Goal: Task Accomplishment & Management: Use online tool/utility

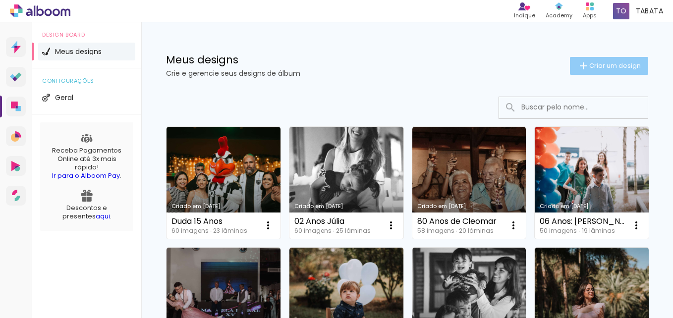
drag, startPoint x: 600, startPoint y: 59, endPoint x: 600, endPoint y: 80, distance: 21.3
click at [600, 59] on paper-button "Criar um design" at bounding box center [609, 66] width 78 height 18
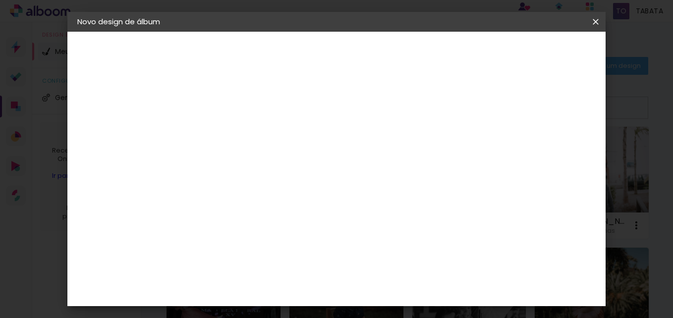
drag, startPoint x: 304, startPoint y: 133, endPoint x: 319, endPoint y: 130, distance: 15.1
click at [0, 0] on div at bounding box center [0, 0] width 0 height 0
click at [239, 130] on input at bounding box center [239, 132] width 0 height 15
type input "15 Anos [PERSON_NAME]"
type paper-input "15 Anos [PERSON_NAME]"
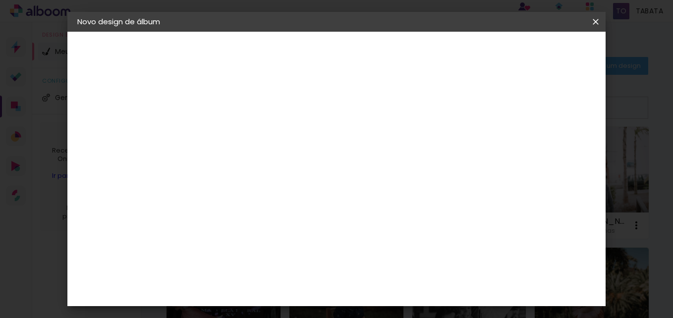
drag, startPoint x: 561, startPoint y: 51, endPoint x: 549, endPoint y: 46, distance: 13.5
click at [0, 0] on slot "Avançar" at bounding box center [0, 0] width 0 height 0
click at [292, 136] on input at bounding box center [265, 139] width 100 height 12
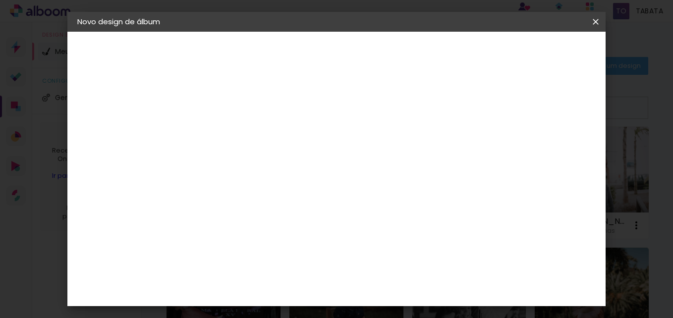
type input "hi"
type paper-input "hi"
click at [263, 223] on div "Hibener" at bounding box center [247, 224] width 31 height 8
click at [0, 0] on slot "Tamanho Livre" at bounding box center [0, 0] width 0 height 0
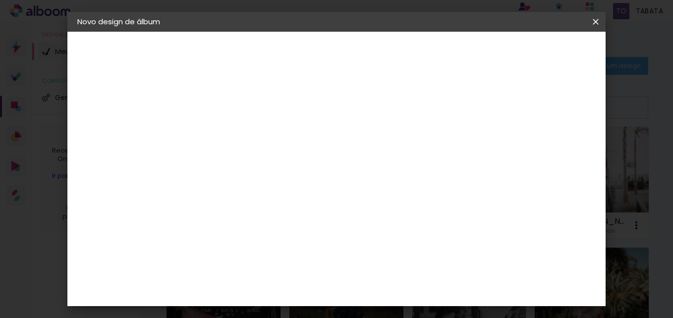
click at [0, 0] on slot "Avançar" at bounding box center [0, 0] width 0 height 0
click at [534, 54] on span "Iniciar design" at bounding box center [511, 52] width 45 height 7
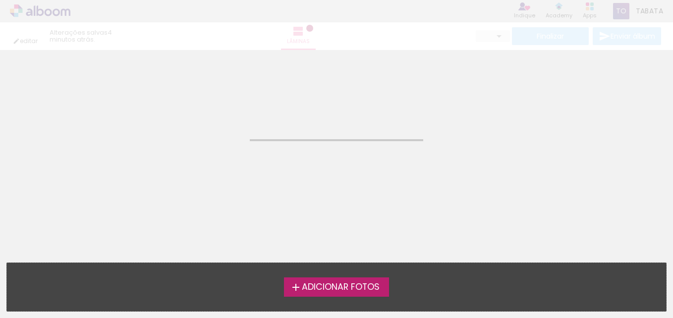
click at [369, 288] on span "Adicionar Fotos" at bounding box center [341, 287] width 78 height 9
click at [0, 0] on input "file" at bounding box center [0, 0] width 0 height 0
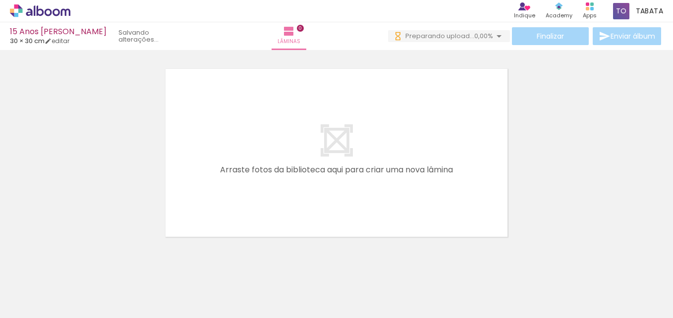
click at [30, 306] on span "Adicionar Fotos" at bounding box center [35, 304] width 30 height 11
click at [0, 0] on input "file" at bounding box center [0, 0] width 0 height 0
click at [23, 307] on span "Adicionar Fotos" at bounding box center [35, 304] width 30 height 11
click at [0, 0] on input "file" at bounding box center [0, 0] width 0 height 0
click at [30, 308] on span "Adicionar Fotos" at bounding box center [35, 304] width 30 height 11
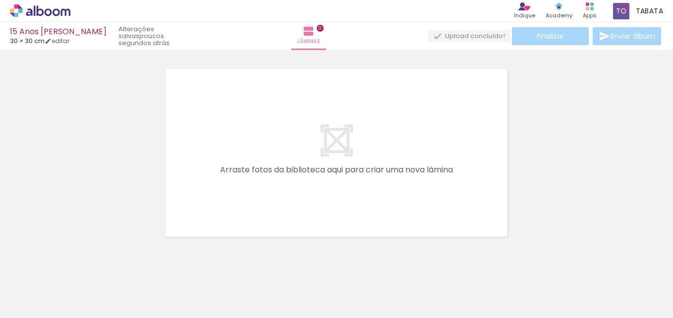
click at [0, 0] on input "file" at bounding box center [0, 0] width 0 height 0
click at [319, 214] on quentale-layouter at bounding box center [337, 153] width 348 height 174
click at [318, 209] on quentale-layouter at bounding box center [337, 153] width 348 height 174
click at [32, 303] on span "Adicionar Fotos" at bounding box center [35, 304] width 30 height 11
click at [0, 0] on input "file" at bounding box center [0, 0] width 0 height 0
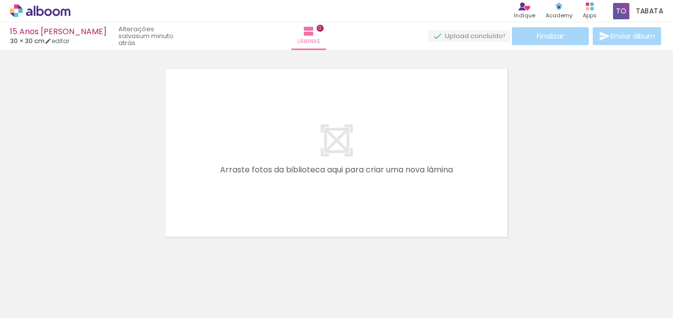
click at [32, 306] on span "Adicionar Fotos" at bounding box center [35, 304] width 30 height 11
click at [0, 0] on input "file" at bounding box center [0, 0] width 0 height 0
click at [27, 305] on span "Adicionar Fotos" at bounding box center [35, 304] width 30 height 11
click at [0, 0] on input "file" at bounding box center [0, 0] width 0 height 0
click at [26, 308] on span "Adicionar Fotos" at bounding box center [35, 304] width 30 height 11
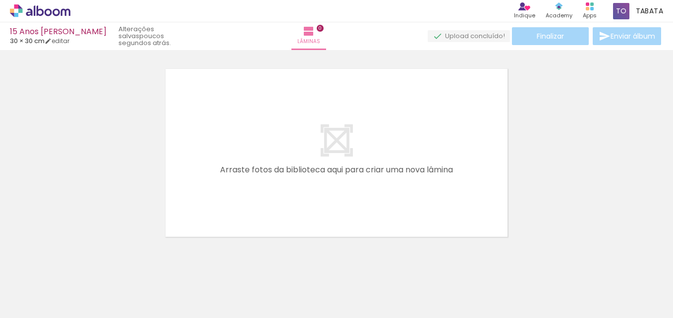
click at [0, 0] on input "file" at bounding box center [0, 0] width 0 height 0
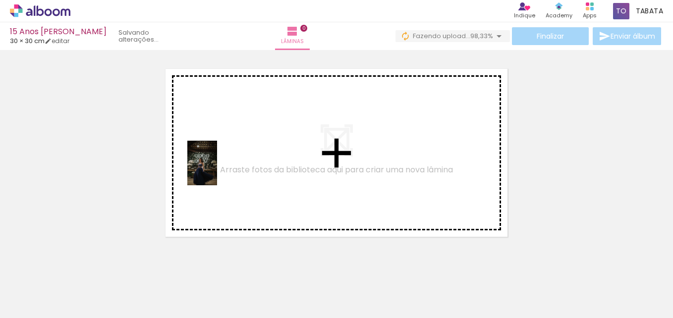
drag, startPoint x: 98, startPoint y: 286, endPoint x: 217, endPoint y: 170, distance: 165.7
click at [217, 170] on quentale-workspace at bounding box center [336, 159] width 673 height 318
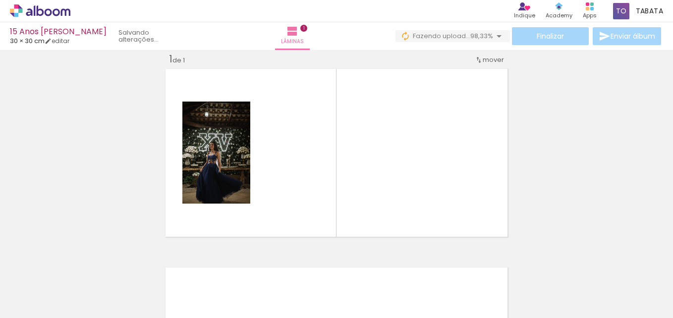
scroll to position [13, 0]
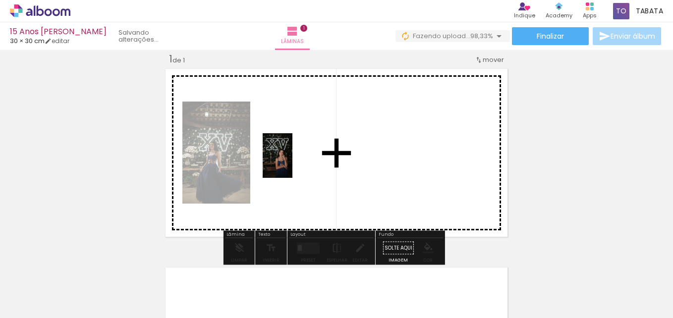
drag, startPoint x: 162, startPoint y: 297, endPoint x: 292, endPoint y: 164, distance: 186.8
click at [292, 164] on quentale-workspace at bounding box center [336, 159] width 673 height 318
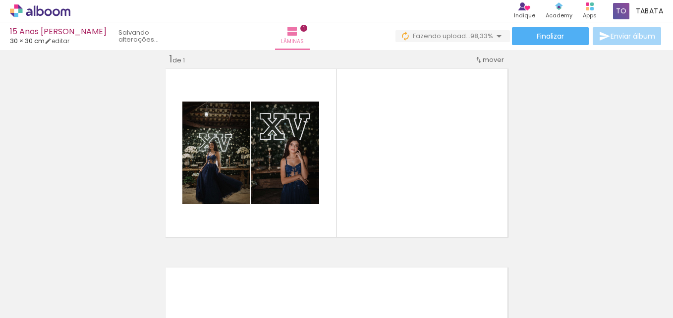
scroll to position [0, 2741]
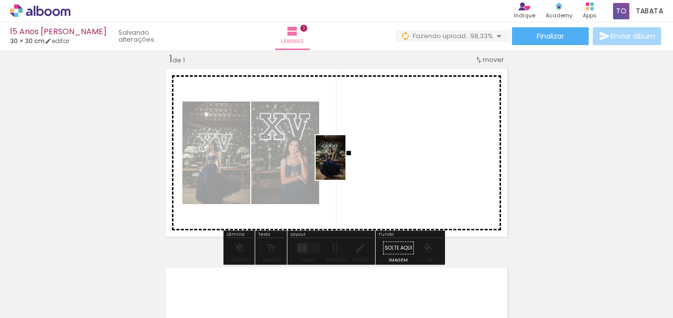
drag, startPoint x: 530, startPoint y: 294, endPoint x: 404, endPoint y: 210, distance: 151.3
click at [346, 166] on quentale-workspace at bounding box center [336, 159] width 673 height 318
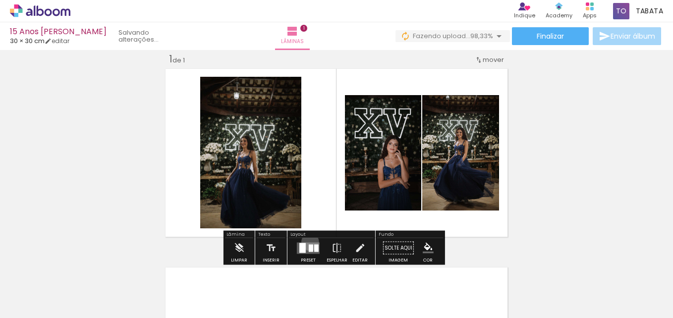
click at [308, 243] on div at bounding box center [308, 248] width 27 height 20
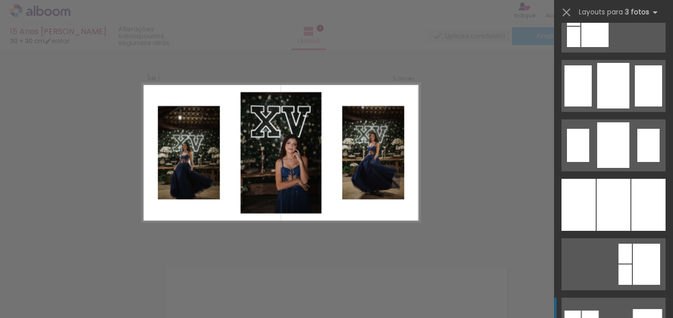
scroll to position [793, 0]
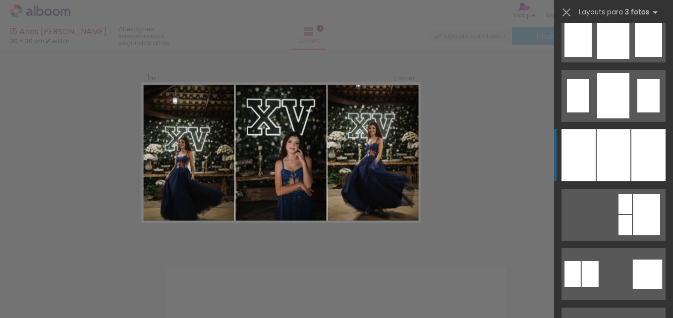
click at [632, 155] on div at bounding box center [648, 155] width 34 height 52
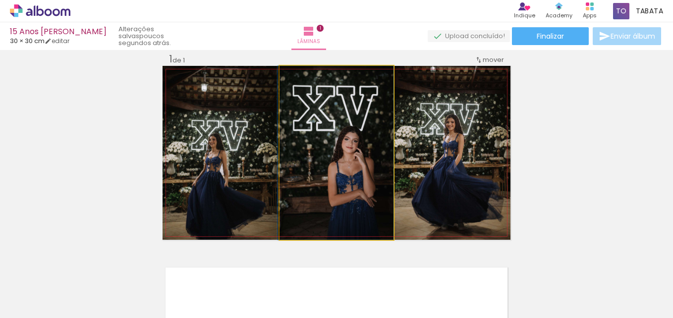
drag, startPoint x: 356, startPoint y: 163, endPoint x: 350, endPoint y: 161, distance: 6.1
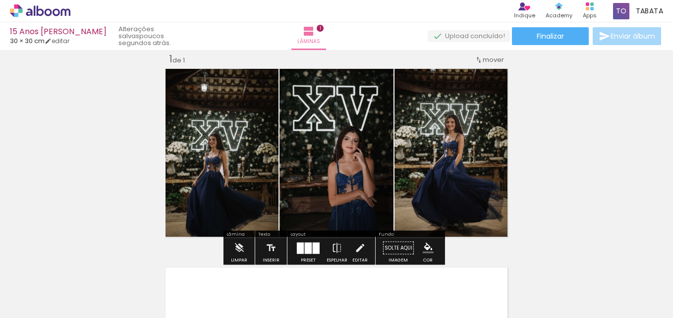
click at [564, 196] on div "Inserir lâmina 1 de 1" at bounding box center [336, 240] width 673 height 398
click at [569, 175] on div "Inserir lâmina 1 de 1" at bounding box center [336, 240] width 673 height 398
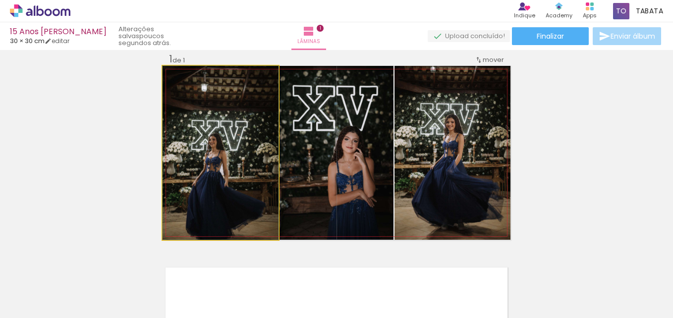
drag, startPoint x: 189, startPoint y: 207, endPoint x: 208, endPoint y: 152, distance: 58.3
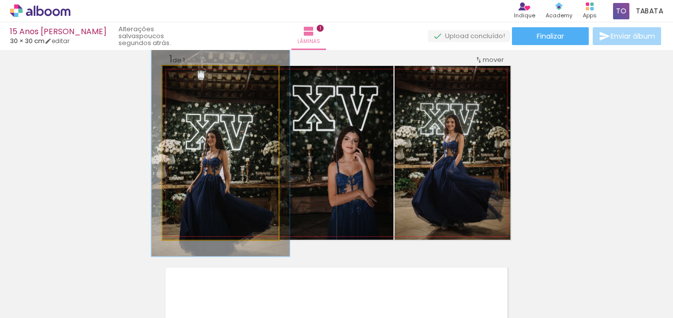
drag, startPoint x: 184, startPoint y: 77, endPoint x: 190, endPoint y: 78, distance: 6.5
type paper-slider "119"
click at [190, 78] on div at bounding box center [192, 76] width 9 height 9
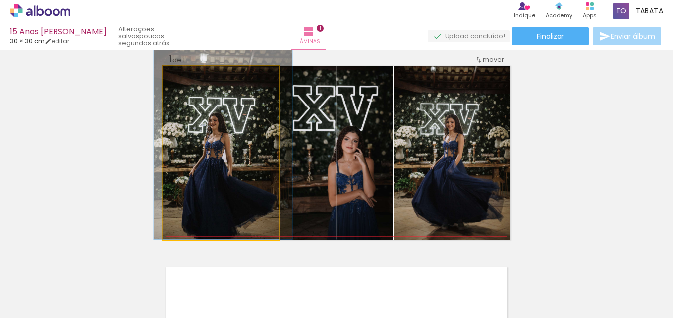
drag, startPoint x: 205, startPoint y: 156, endPoint x: 208, endPoint y: 131, distance: 24.9
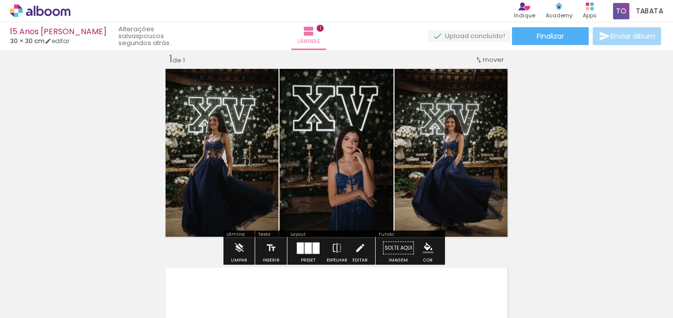
click at [620, 144] on div "Inserir lâmina 1 de 1" at bounding box center [336, 240] width 673 height 398
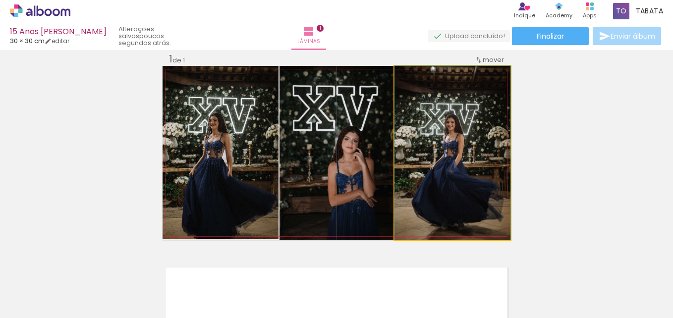
click at [481, 159] on quentale-photo at bounding box center [452, 153] width 116 height 174
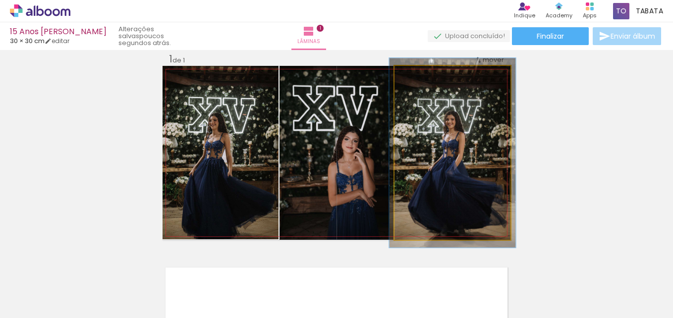
type paper-slider "109"
click at [417, 78] on div at bounding box center [420, 76] width 9 height 9
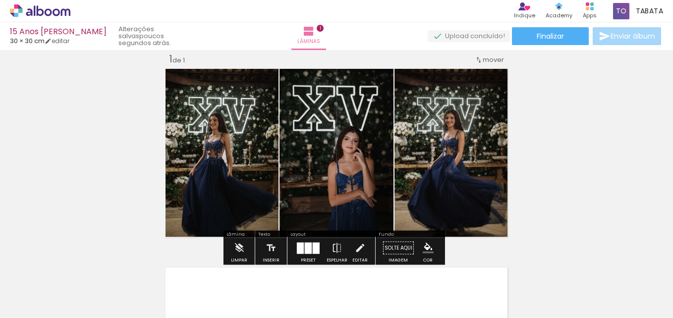
click at [588, 161] on div "Inserir lâmina 1 de 1" at bounding box center [336, 240] width 673 height 398
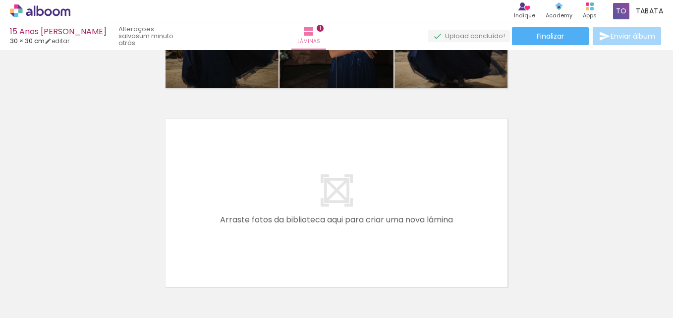
scroll to position [0, 0]
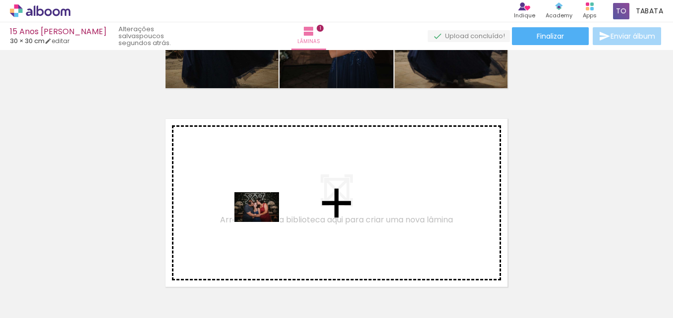
drag, startPoint x: 225, startPoint y: 292, endPoint x: 271, endPoint y: 211, distance: 93.4
click at [271, 211] on quentale-workspace at bounding box center [336, 159] width 673 height 318
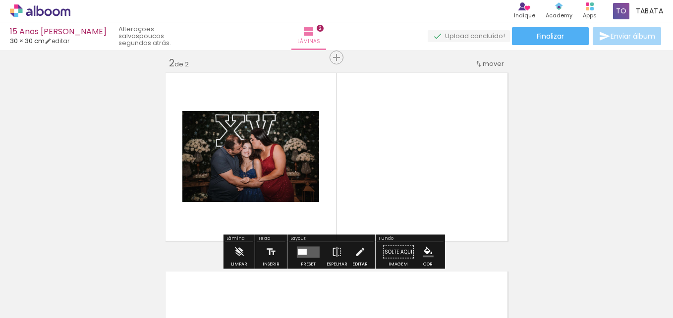
scroll to position [212, 0]
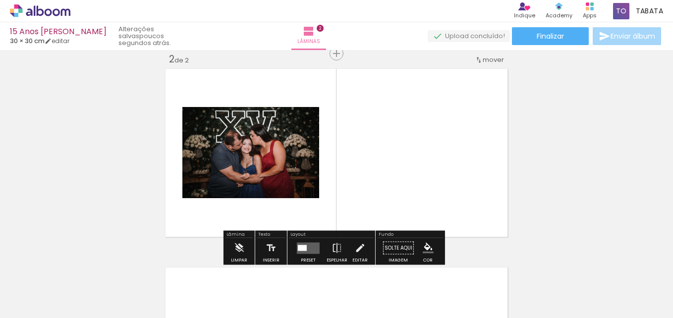
click at [302, 245] on quentale-layouter at bounding box center [308, 247] width 23 height 11
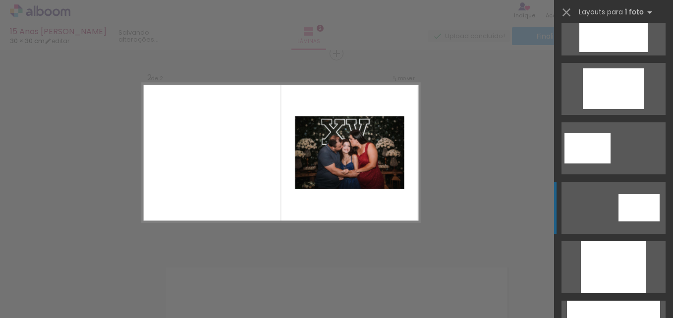
scroll to position [396, 0]
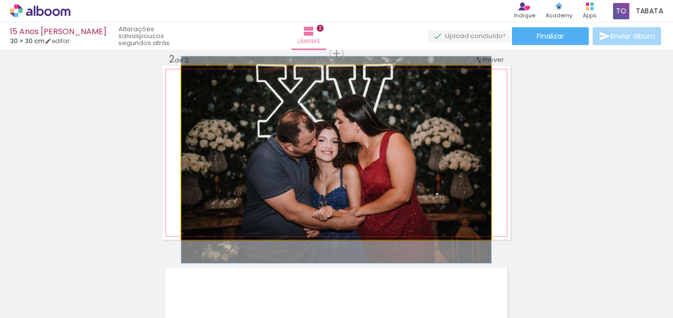
drag, startPoint x: 427, startPoint y: 199, endPoint x: 429, endPoint y: 206, distance: 7.2
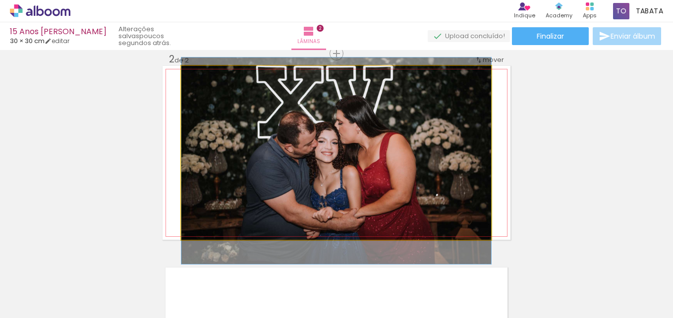
drag, startPoint x: 454, startPoint y: 171, endPoint x: 465, endPoint y: 172, distance: 11.4
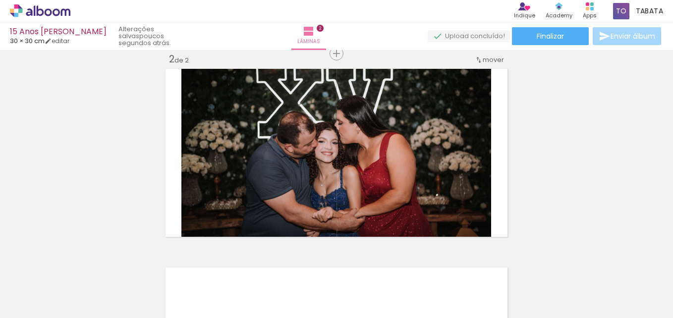
scroll to position [0, 394]
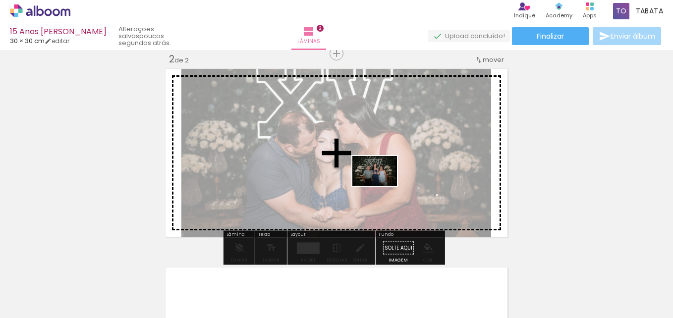
drag, startPoint x: 321, startPoint y: 293, endPoint x: 382, endPoint y: 186, distance: 123.2
click at [382, 186] on quentale-workspace at bounding box center [336, 159] width 673 height 318
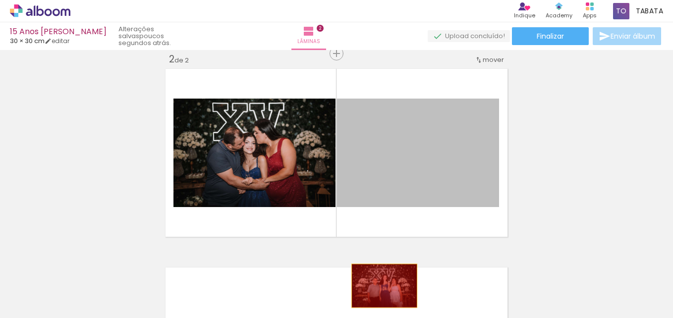
drag, startPoint x: 396, startPoint y: 168, endPoint x: 381, endPoint y: 287, distance: 120.4
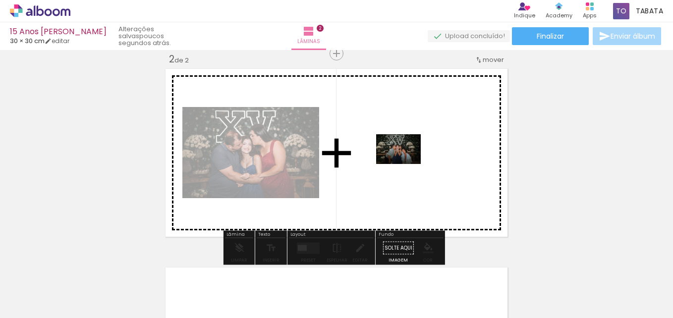
drag, startPoint x: 373, startPoint y: 295, endPoint x: 406, endPoint y: 165, distance: 135.0
click at [406, 165] on quentale-workspace at bounding box center [336, 159] width 673 height 318
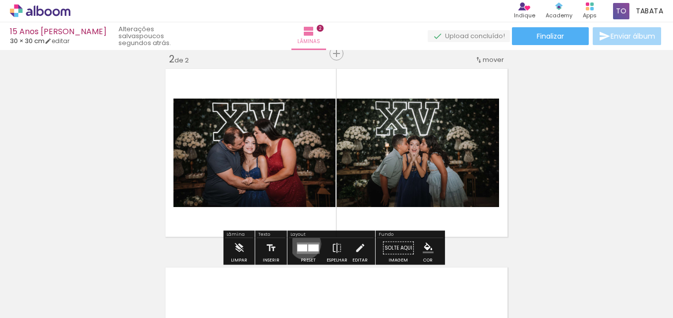
click at [303, 244] on quentale-layouter at bounding box center [308, 247] width 23 height 11
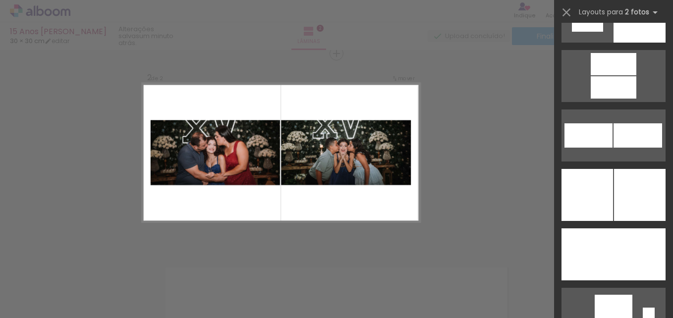
scroll to position [2527, 0]
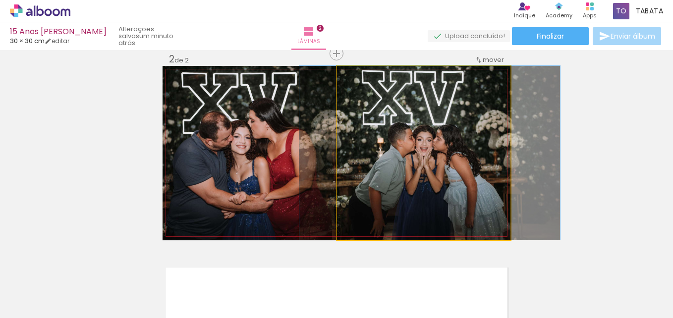
drag, startPoint x: 454, startPoint y: 186, endPoint x: 460, endPoint y: 183, distance: 6.4
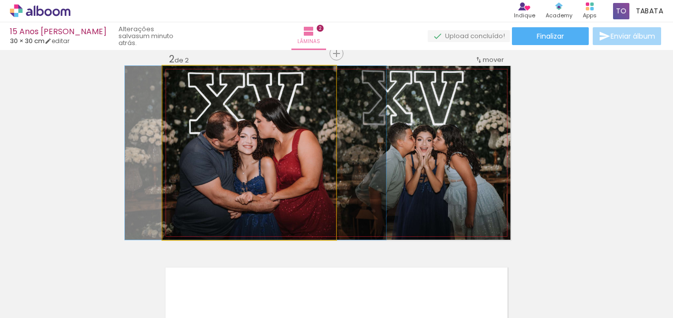
drag, startPoint x: 235, startPoint y: 173, endPoint x: 241, endPoint y: 175, distance: 6.4
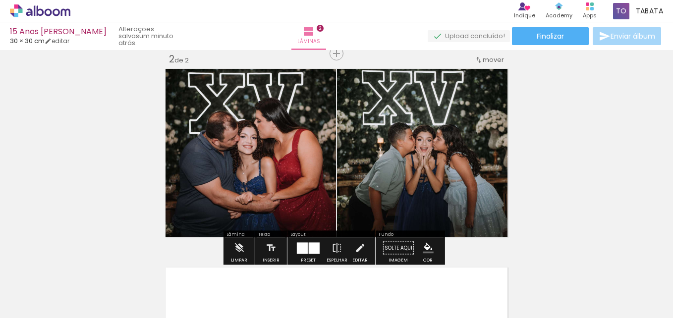
click at [559, 161] on div "Inserir lâmina 1 de 2 Inserir lâmina 2 de 2" at bounding box center [336, 140] width 673 height 597
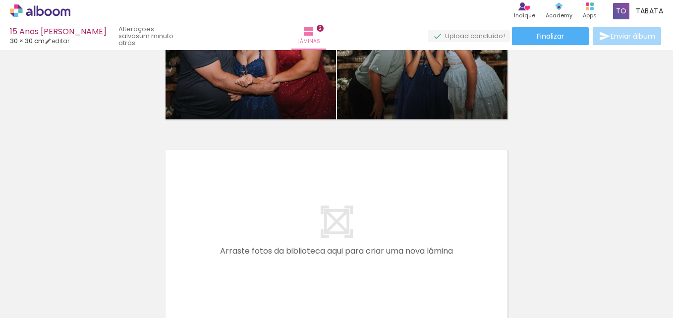
scroll to position [360, 0]
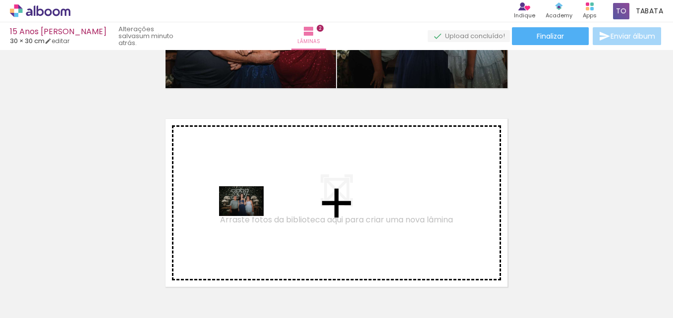
drag, startPoint x: 323, startPoint y: 293, endPoint x: 249, endPoint y: 216, distance: 106.5
click at [249, 216] on quentale-workspace at bounding box center [336, 159] width 673 height 318
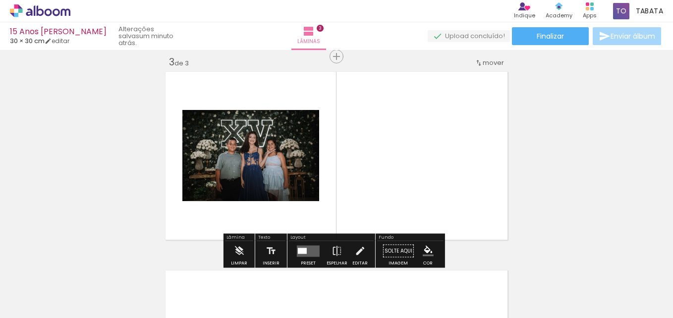
scroll to position [410, 0]
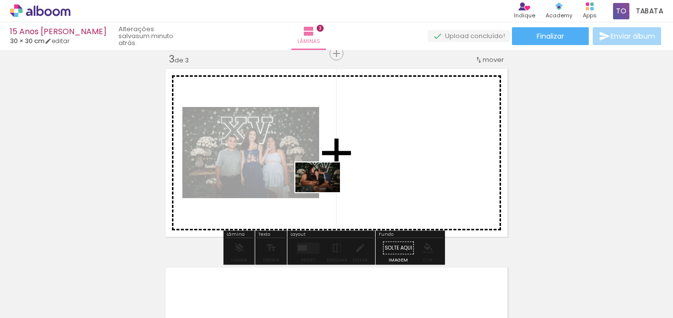
drag, startPoint x: 269, startPoint y: 295, endPoint x: 325, endPoint y: 192, distance: 117.1
click at [325, 192] on quentale-workspace at bounding box center [336, 159] width 673 height 318
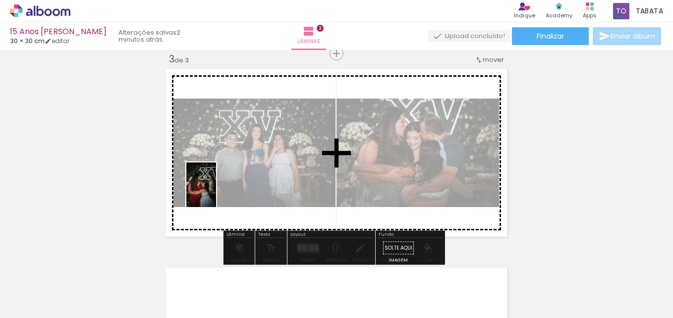
drag, startPoint x: 208, startPoint y: 301, endPoint x: 216, endPoint y: 192, distance: 109.3
click at [216, 192] on quentale-workspace at bounding box center [336, 159] width 673 height 318
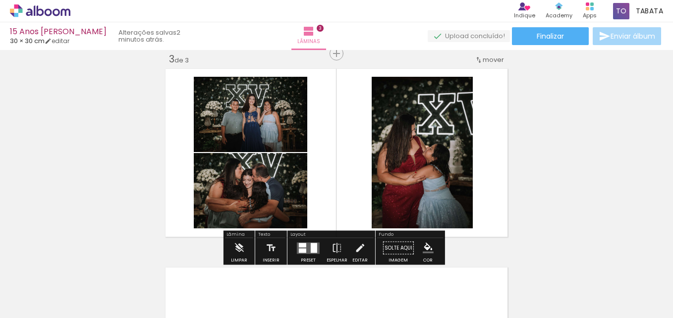
click at [299, 245] on div at bounding box center [302, 245] width 7 height 4
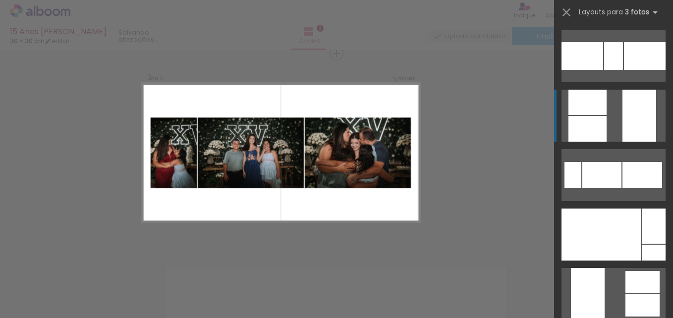
scroll to position [396, 0]
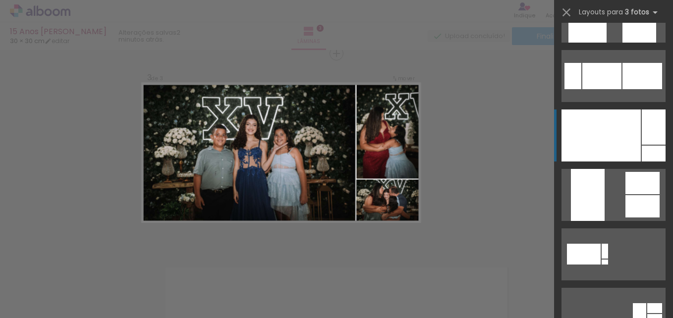
click at [635, 119] on div at bounding box center [600, 136] width 79 height 52
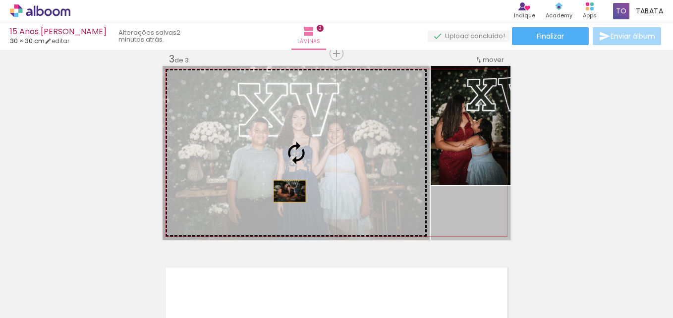
drag, startPoint x: 481, startPoint y: 227, endPoint x: 285, endPoint y: 193, distance: 198.7
click at [0, 0] on slot at bounding box center [0, 0] width 0 height 0
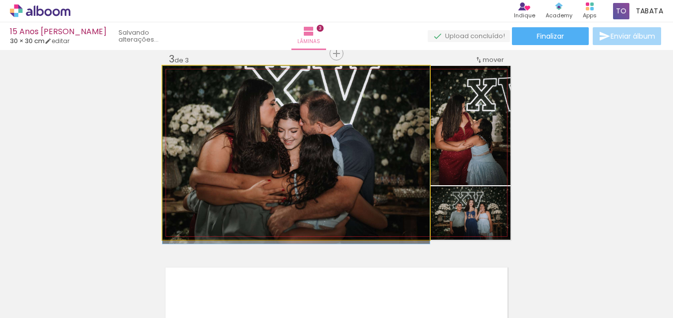
drag, startPoint x: 281, startPoint y: 190, endPoint x: 275, endPoint y: 199, distance: 11.0
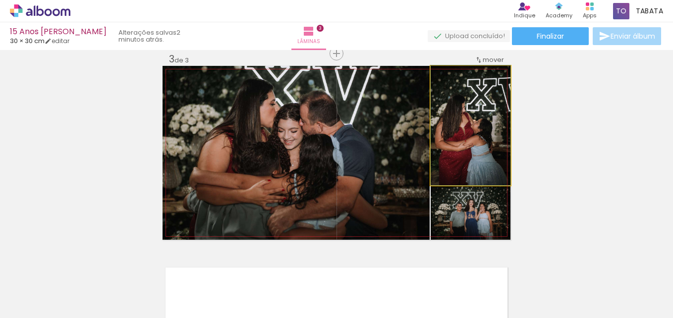
drag, startPoint x: 479, startPoint y: 144, endPoint x: 486, endPoint y: 147, distance: 8.0
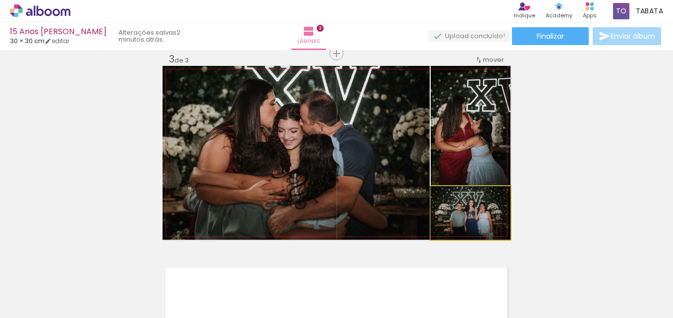
click at [487, 215] on quentale-photo at bounding box center [471, 213] width 80 height 54
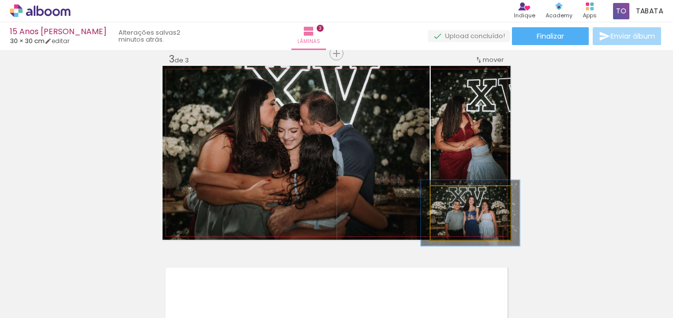
drag, startPoint x: 451, startPoint y: 194, endPoint x: 459, endPoint y: 197, distance: 7.8
type paper-slider "123"
click at [459, 197] on div at bounding box center [461, 196] width 9 height 9
click at [492, 222] on quentale-photo at bounding box center [471, 213] width 80 height 54
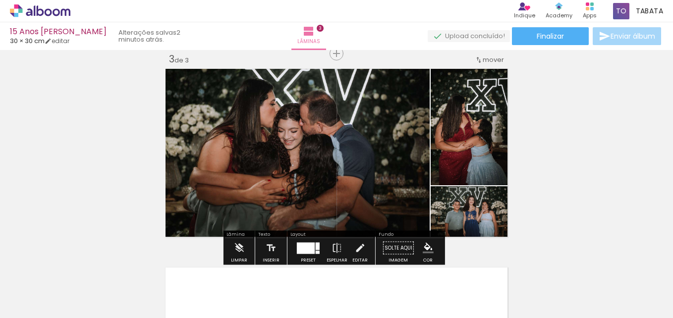
click at [539, 202] on div "Inserir lâmina 1 de 3 Inserir lâmina 2 de 3 Inserir lâmina 3 de 3" at bounding box center [336, 40] width 673 height 795
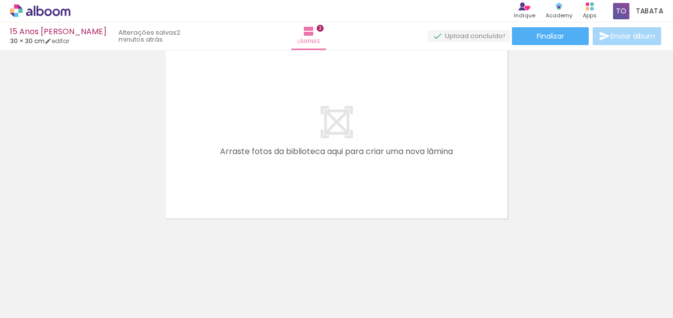
scroll to position [0, 0]
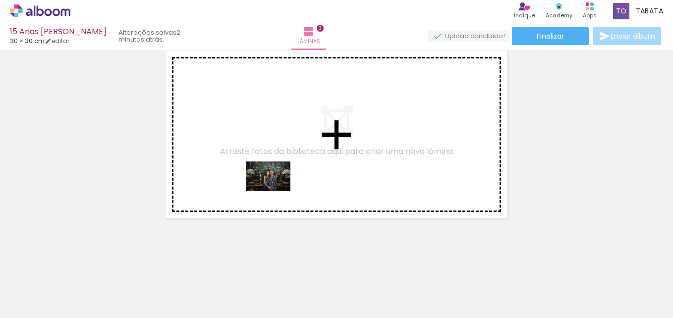
drag, startPoint x: 267, startPoint y: 290, endPoint x: 276, endPoint y: 191, distance: 99.5
click at [276, 191] on quentale-workspace at bounding box center [336, 159] width 673 height 318
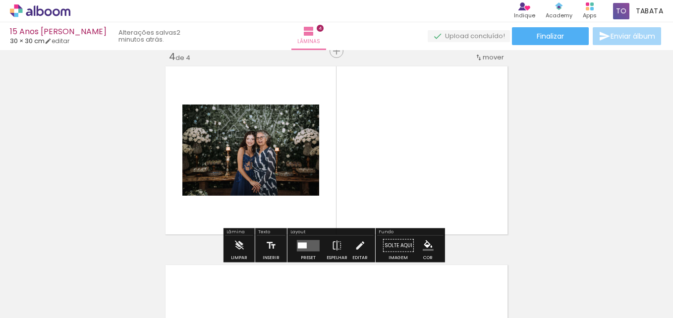
scroll to position [609, 0]
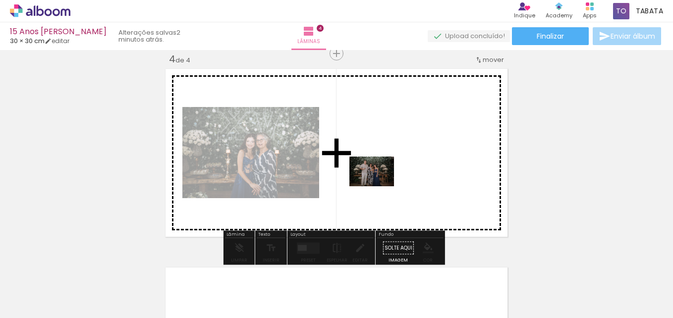
drag, startPoint x: 486, startPoint y: 296, endPoint x: 379, endPoint y: 186, distance: 153.1
click at [379, 186] on quentale-workspace at bounding box center [336, 159] width 673 height 318
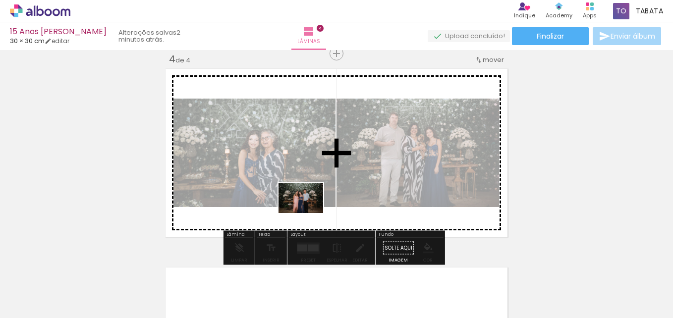
drag, startPoint x: 387, startPoint y: 295, endPoint x: 308, endPoint y: 214, distance: 113.2
click at [308, 214] on quentale-workspace at bounding box center [336, 159] width 673 height 318
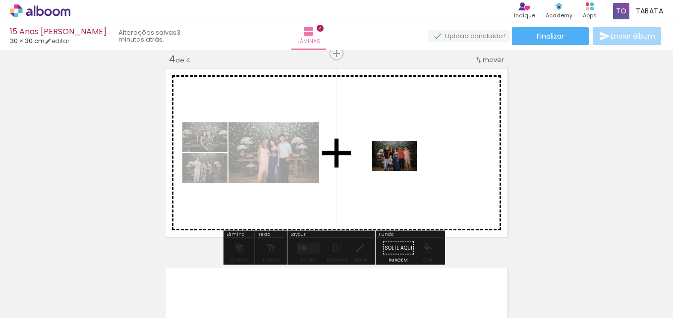
drag, startPoint x: 438, startPoint y: 296, endPoint x: 402, endPoint y: 171, distance: 130.0
click at [402, 171] on quentale-workspace at bounding box center [336, 159] width 673 height 318
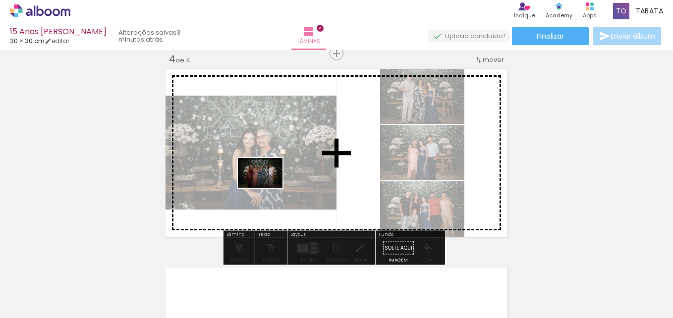
drag, startPoint x: 541, startPoint y: 284, endPoint x: 268, endPoint y: 188, distance: 289.9
click at [268, 188] on quentale-workspace at bounding box center [336, 159] width 673 height 318
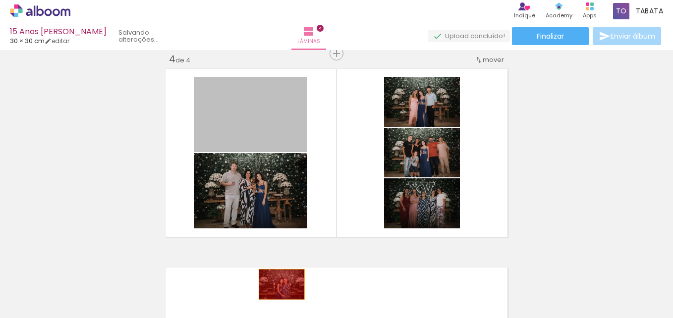
drag, startPoint x: 262, startPoint y: 119, endPoint x: 278, endPoint y: 284, distance: 165.8
click at [278, 284] on quentale-workspace at bounding box center [336, 159] width 673 height 318
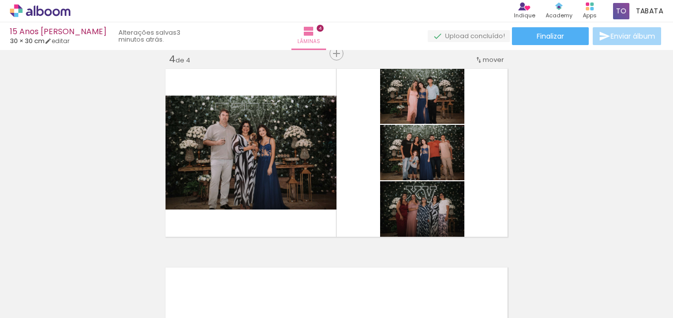
scroll to position [0, 411]
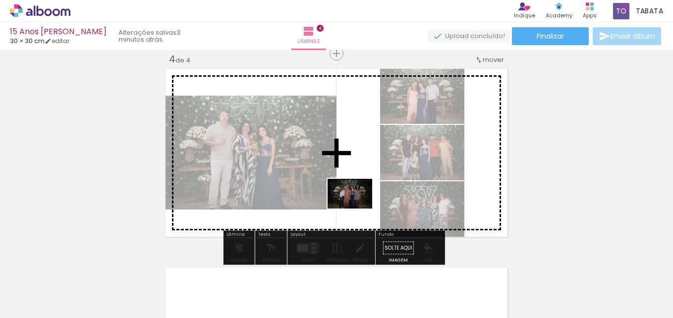
drag, startPoint x: 476, startPoint y: 297, endPoint x: 357, endPoint y: 209, distance: 148.8
click at [357, 209] on quentale-workspace at bounding box center [336, 159] width 673 height 318
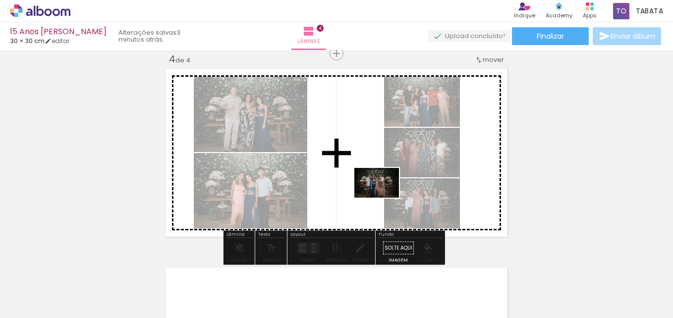
drag, startPoint x: 588, startPoint y: 292, endPoint x: 384, endPoint y: 197, distance: 225.7
click at [384, 197] on quentale-workspace at bounding box center [336, 159] width 673 height 318
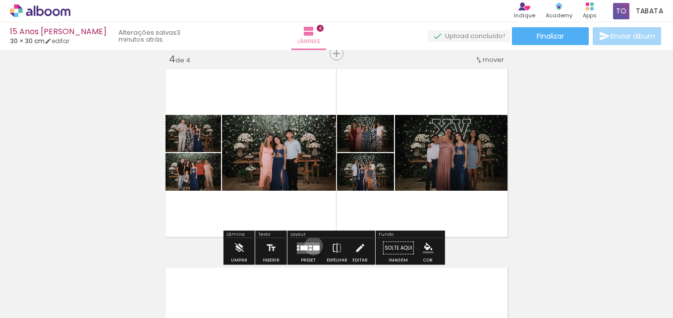
click at [313, 246] on div at bounding box center [316, 247] width 6 height 5
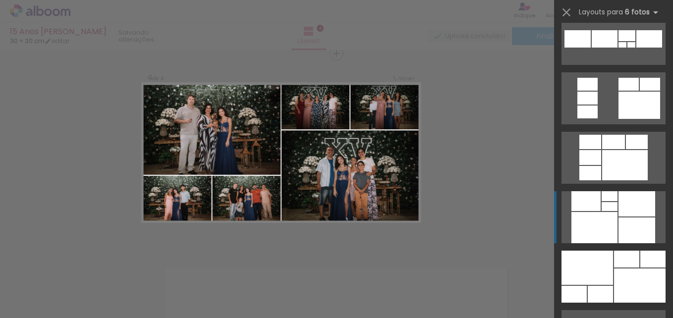
scroll to position [694, 0]
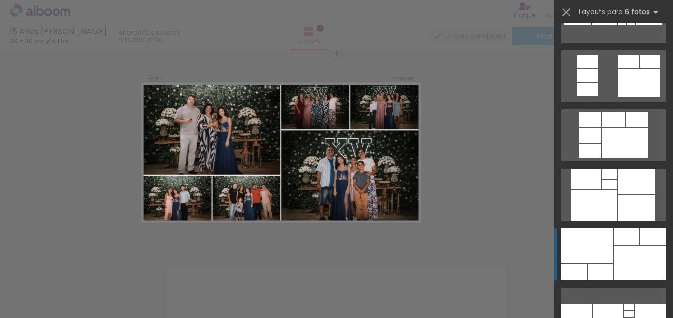
click at [617, 221] on div at bounding box center [594, 205] width 46 height 31
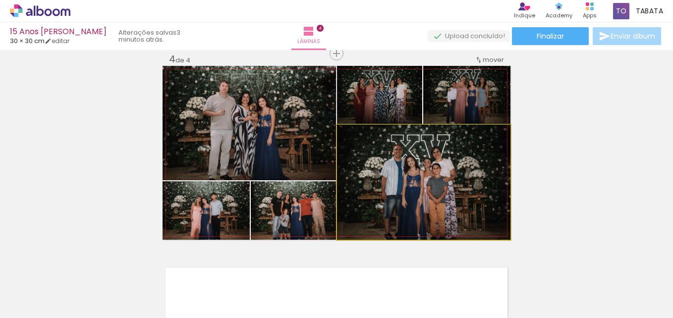
drag, startPoint x: 449, startPoint y: 206, endPoint x: 449, endPoint y: 189, distance: 17.3
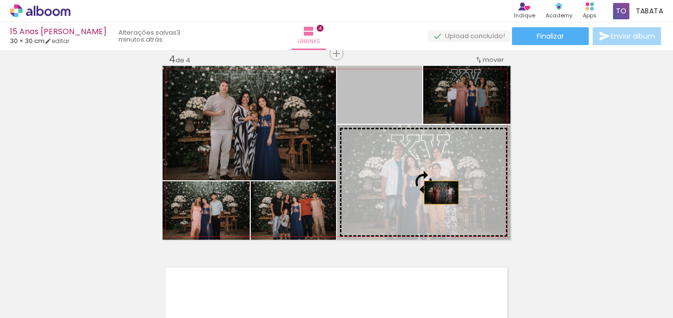
drag, startPoint x: 398, startPoint y: 106, endPoint x: 438, endPoint y: 193, distance: 95.8
click at [0, 0] on slot at bounding box center [0, 0] width 0 height 0
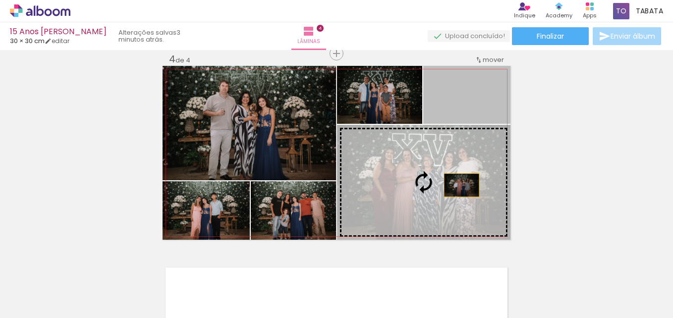
drag, startPoint x: 475, startPoint y: 110, endPoint x: 458, endPoint y: 185, distance: 76.8
click at [0, 0] on slot at bounding box center [0, 0] width 0 height 0
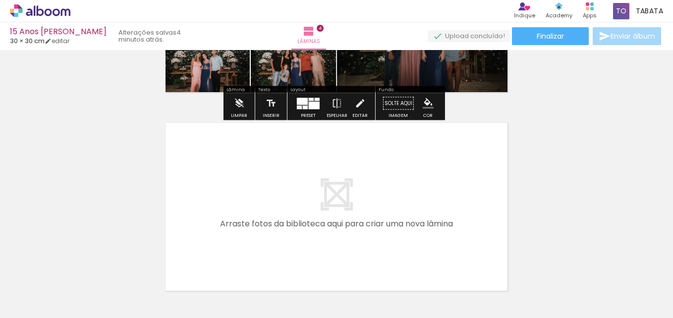
scroll to position [758, 0]
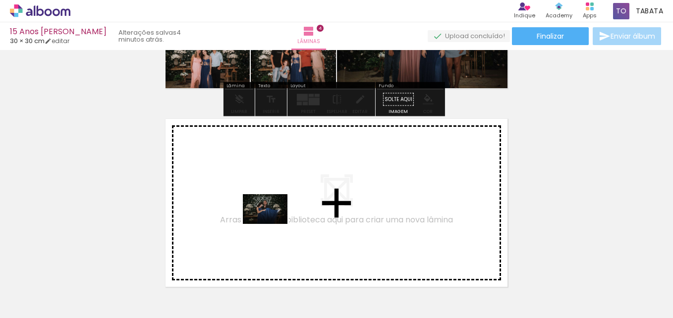
drag, startPoint x: 408, startPoint y: 293, endPoint x: 272, endPoint y: 223, distance: 153.1
click at [272, 223] on quentale-workspace at bounding box center [336, 159] width 673 height 318
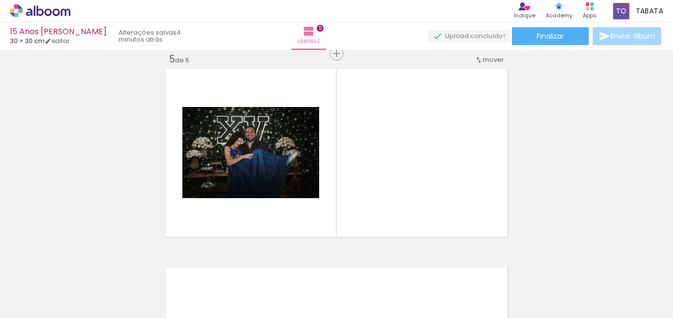
scroll to position [0, 5]
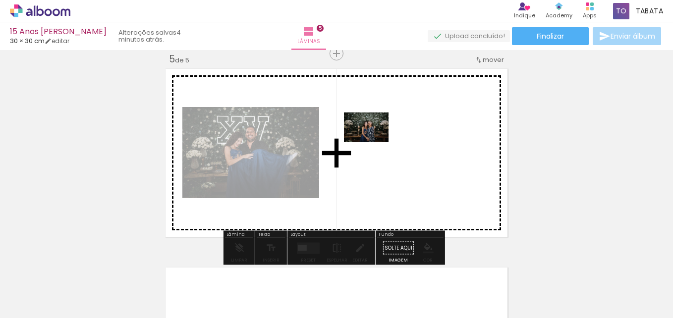
drag, startPoint x: 262, startPoint y: 299, endPoint x: 372, endPoint y: 146, distance: 188.5
click at [372, 146] on quentale-workspace at bounding box center [336, 159] width 673 height 318
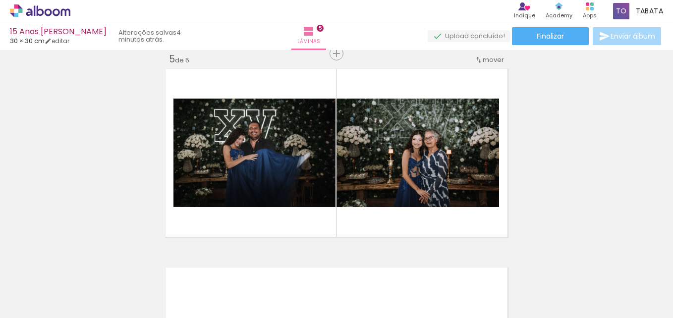
scroll to position [0, 1035]
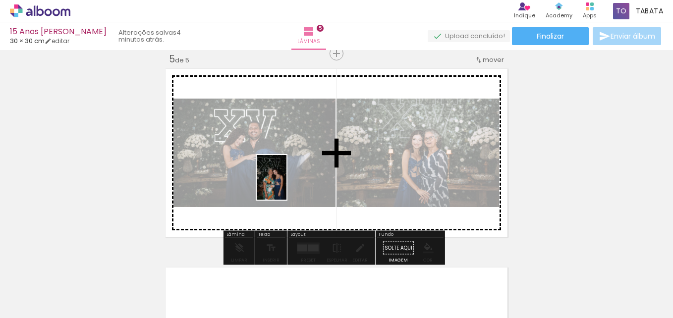
drag, startPoint x: 286, startPoint y: 296, endPoint x: 286, endPoint y: 185, distance: 111.0
click at [286, 185] on quentale-workspace at bounding box center [336, 159] width 673 height 318
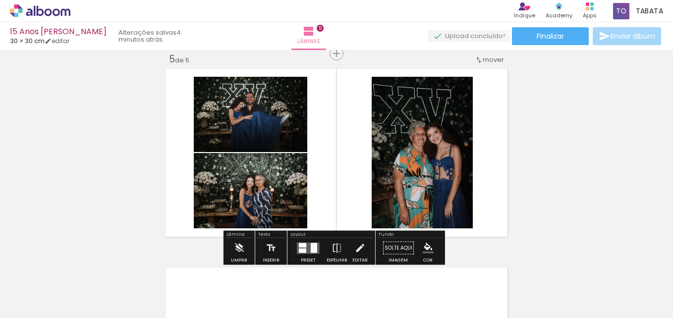
click at [303, 247] on div at bounding box center [302, 245] width 7 height 4
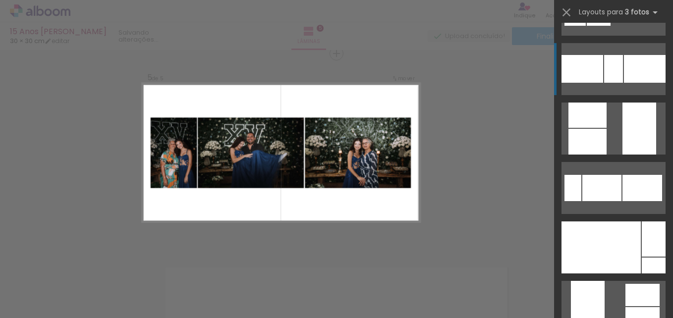
scroll to position [297, 0]
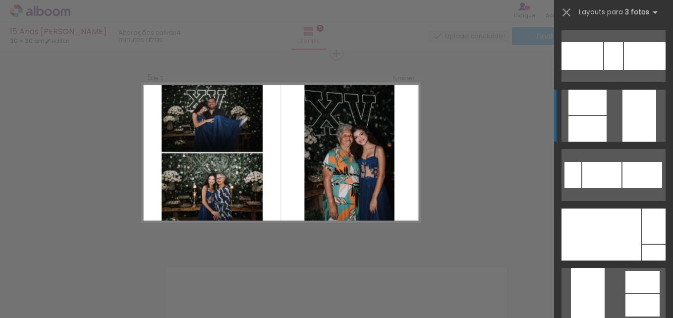
click at [635, 70] on div at bounding box center [645, 56] width 42 height 28
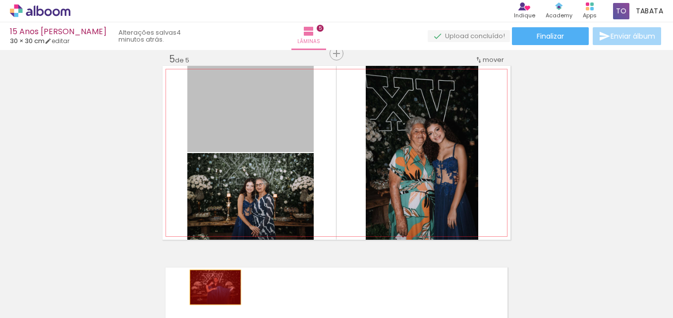
drag, startPoint x: 270, startPoint y: 122, endPoint x: 232, endPoint y: 275, distance: 156.6
click at [212, 285] on quentale-workspace at bounding box center [336, 159] width 673 height 318
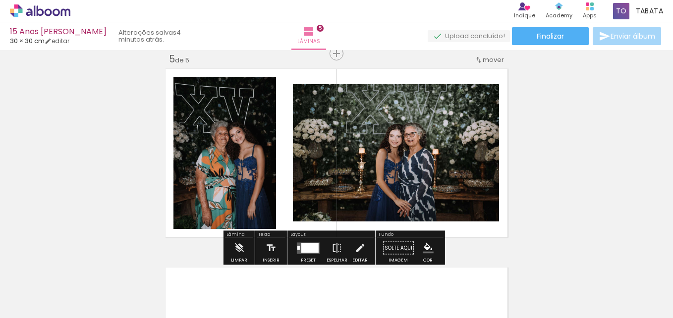
click at [308, 248] on div at bounding box center [309, 248] width 17 height 10
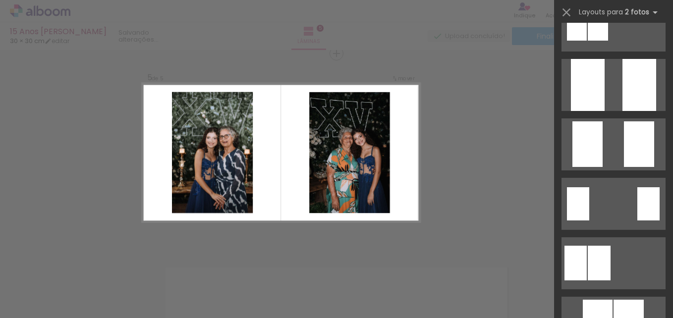
scroll to position [1833, 0]
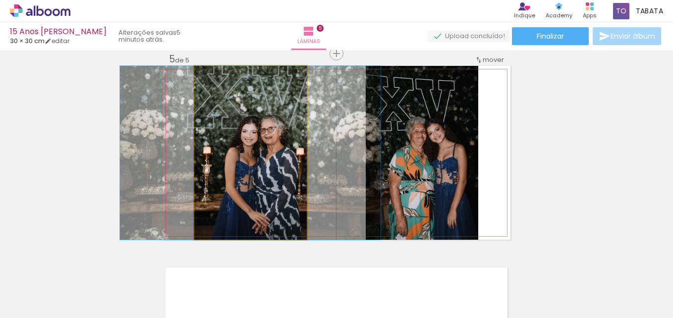
drag, startPoint x: 215, startPoint y: 77, endPoint x: 207, endPoint y: 85, distance: 10.9
type paper-slider "100"
click at [207, 85] on quentale-photo at bounding box center [250, 153] width 112 height 174
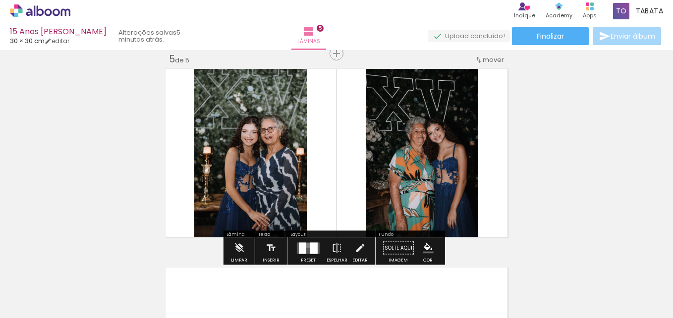
click at [306, 245] on quentale-layouter at bounding box center [308, 247] width 23 height 11
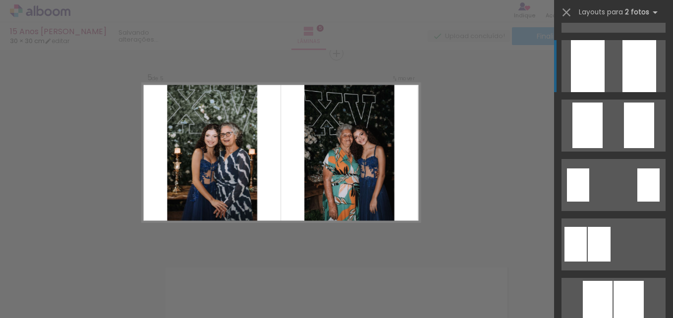
scroll to position [1843, 0]
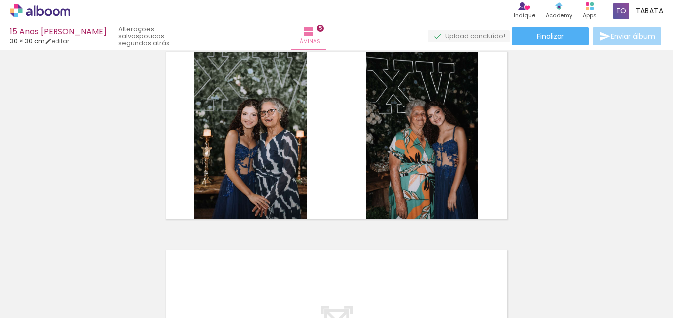
scroll to position [842, 0]
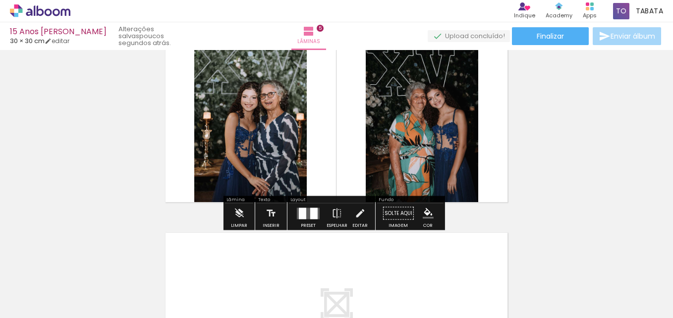
click at [300, 217] on div at bounding box center [302, 213] width 7 height 11
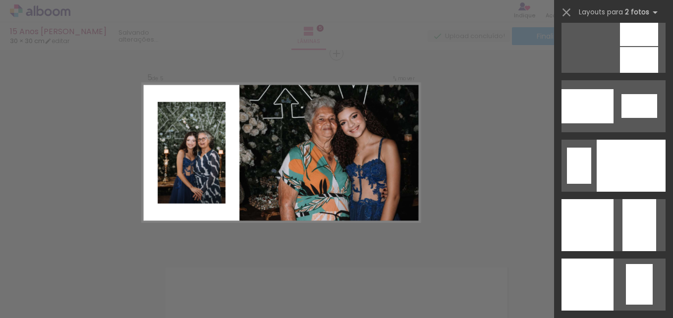
scroll to position [3875, 0]
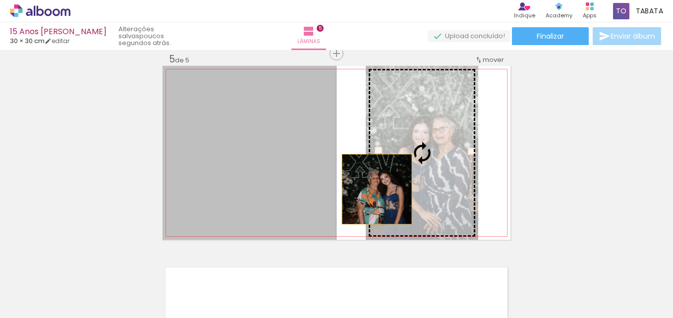
drag, startPoint x: 267, startPoint y: 192, endPoint x: 398, endPoint y: 184, distance: 131.5
click at [0, 0] on slot at bounding box center [0, 0] width 0 height 0
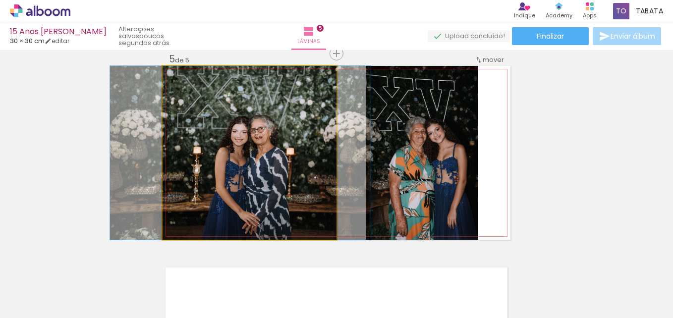
drag, startPoint x: 243, startPoint y: 190, endPoint x: 234, endPoint y: 150, distance: 41.1
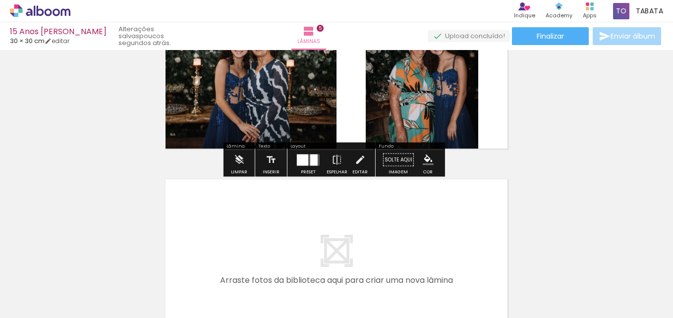
scroll to position [907, 0]
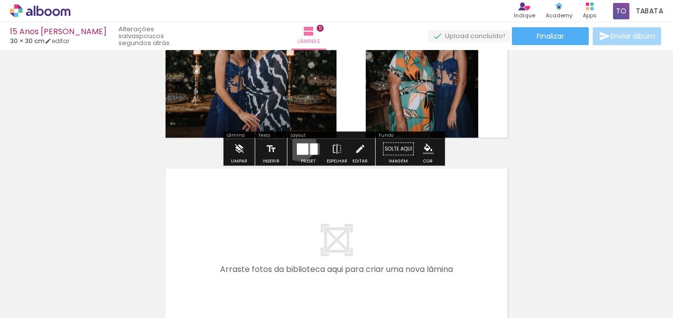
click at [298, 146] on div at bounding box center [302, 148] width 11 height 11
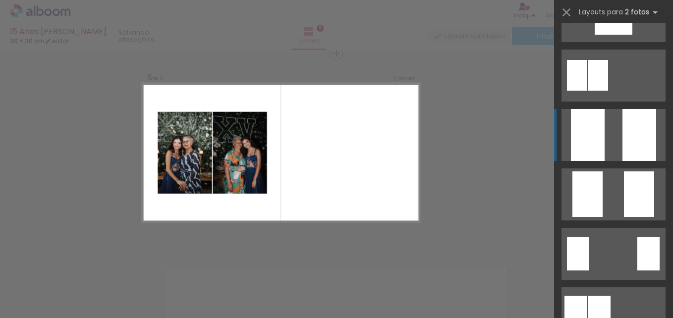
scroll to position [1784, 0]
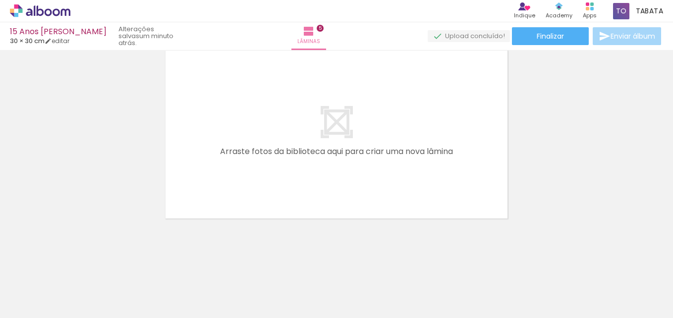
scroll to position [0, 0]
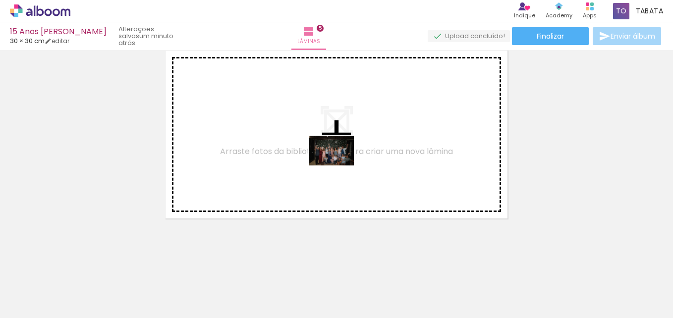
drag, startPoint x: 321, startPoint y: 295, endPoint x: 339, endPoint y: 165, distance: 131.0
click at [339, 165] on quentale-workspace at bounding box center [336, 159] width 673 height 318
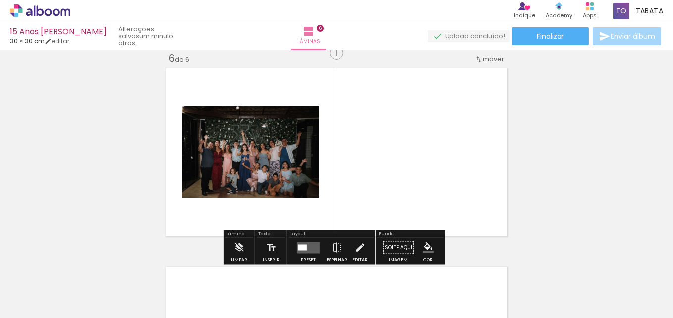
scroll to position [1006, 0]
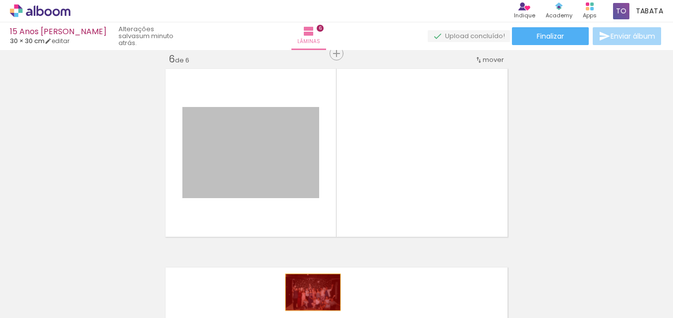
drag, startPoint x: 248, startPoint y: 165, endPoint x: 309, endPoint y: 292, distance: 140.7
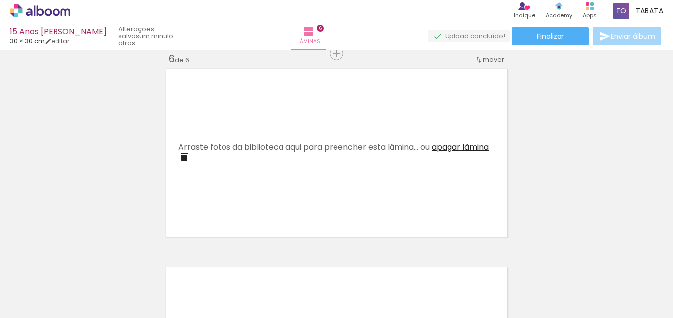
scroll to position [0, 442]
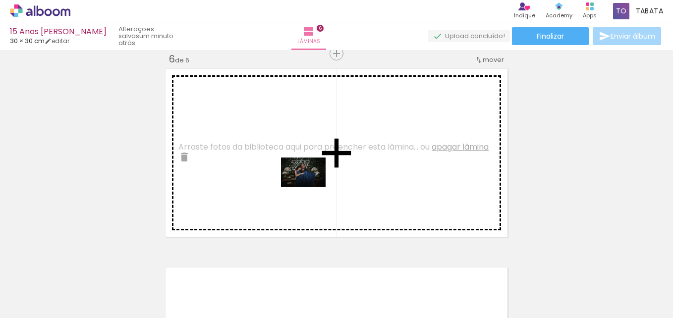
drag, startPoint x: 374, startPoint y: 289, endPoint x: 311, endPoint y: 187, distance: 119.8
click at [311, 187] on quentale-workspace at bounding box center [336, 159] width 673 height 318
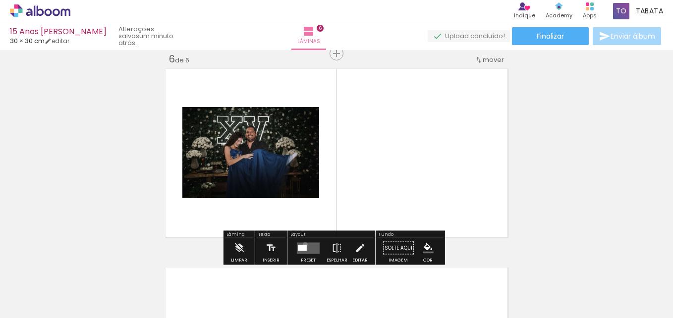
click at [303, 244] on quentale-layouter at bounding box center [308, 247] width 23 height 11
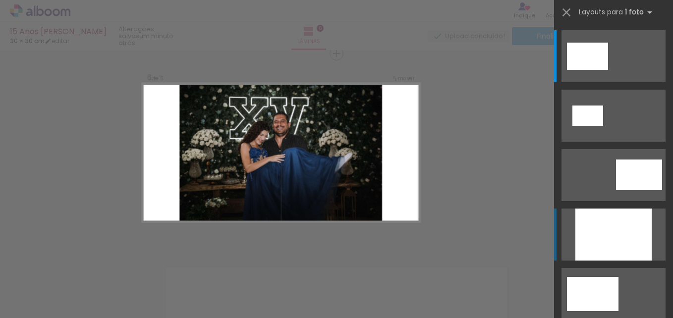
scroll to position [0, 442]
click at [608, 246] on div at bounding box center [613, 235] width 76 height 52
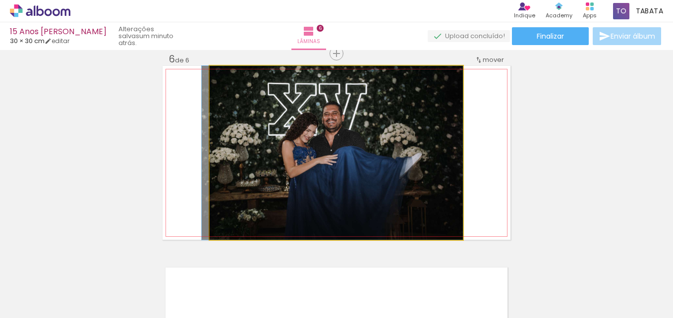
drag, startPoint x: 366, startPoint y: 208, endPoint x: 330, endPoint y: 203, distance: 36.5
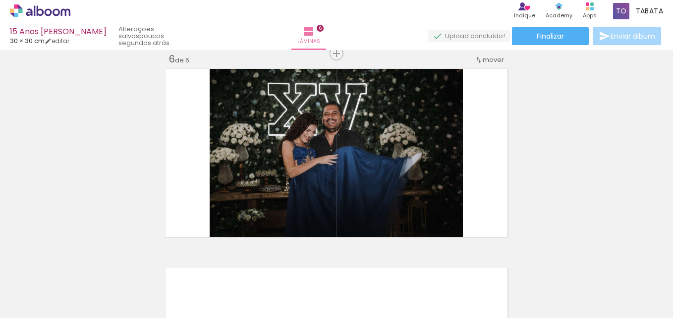
scroll to position [0, 2089]
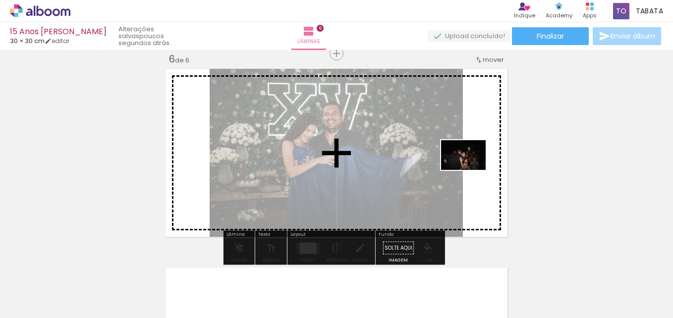
drag, startPoint x: 564, startPoint y: 288, endPoint x: 471, endPoint y: 170, distance: 150.3
click at [471, 170] on quentale-workspace at bounding box center [336, 159] width 673 height 318
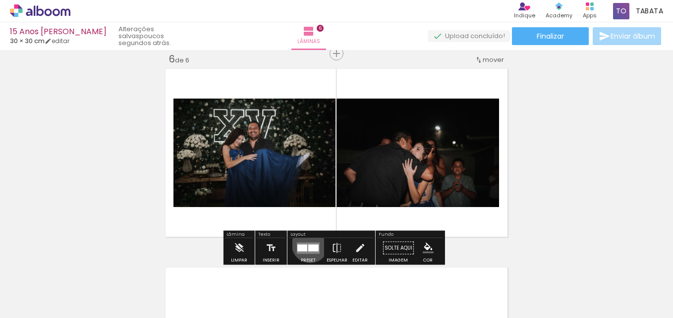
click at [308, 245] on div at bounding box center [313, 247] width 10 height 7
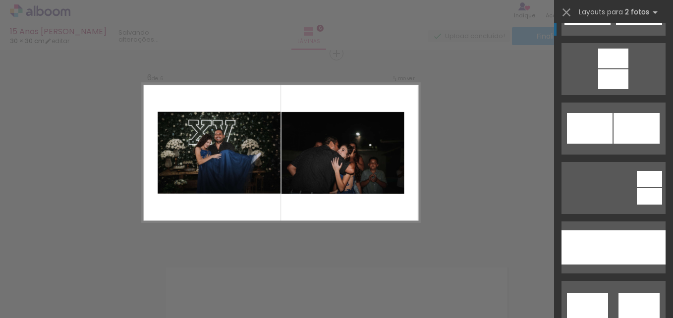
scroll to position [496, 0]
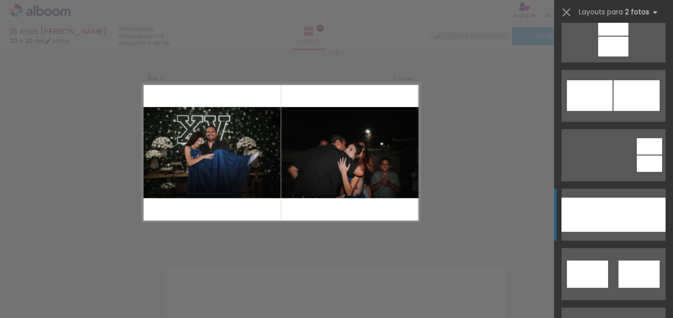
click at [644, 210] on div at bounding box center [639, 215] width 52 height 34
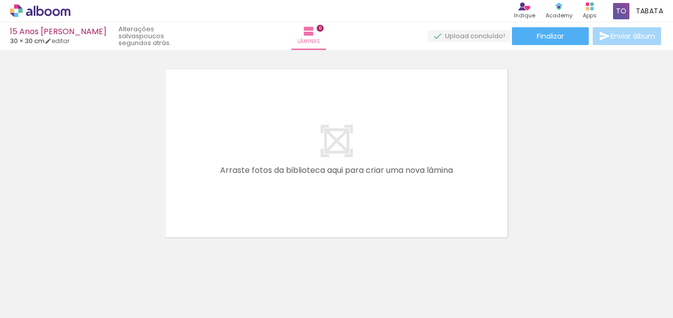
scroll to position [0, 686]
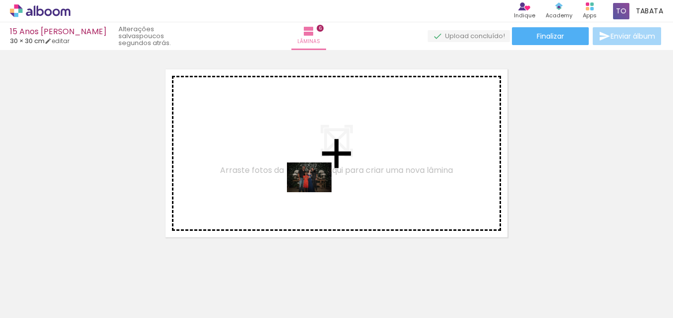
drag, startPoint x: 361, startPoint y: 293, endPoint x: 412, endPoint y: 278, distance: 53.5
click at [317, 193] on quentale-workspace at bounding box center [336, 159] width 673 height 318
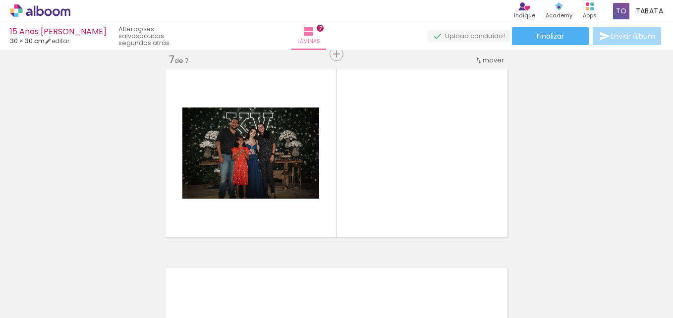
scroll to position [1205, 0]
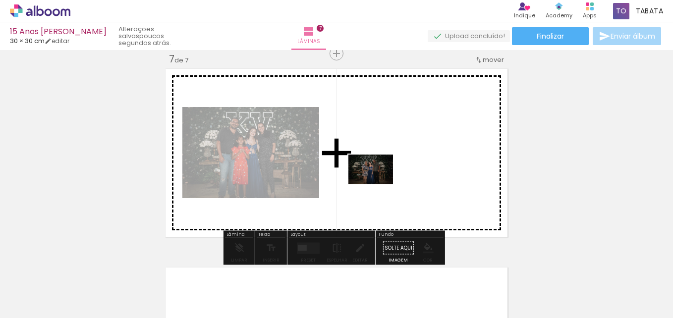
drag, startPoint x: 417, startPoint y: 283, endPoint x: 373, endPoint y: 178, distance: 114.1
click at [373, 178] on quentale-workspace at bounding box center [336, 159] width 673 height 318
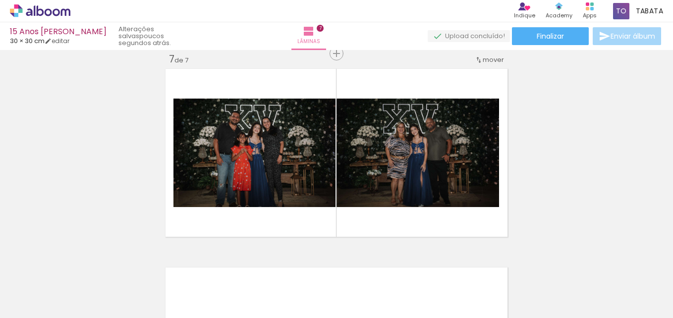
scroll to position [0, 967]
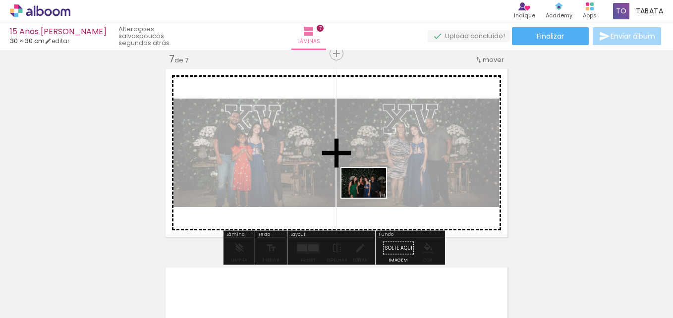
drag, startPoint x: 400, startPoint y: 288, endPoint x: 371, endPoint y: 198, distance: 94.8
click at [371, 198] on quentale-workspace at bounding box center [336, 159] width 673 height 318
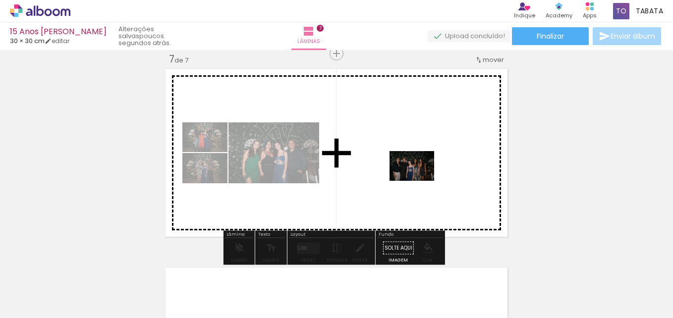
drag, startPoint x: 473, startPoint y: 290, endPoint x: 419, endPoint y: 181, distance: 122.1
click at [419, 181] on quentale-workspace at bounding box center [336, 159] width 673 height 318
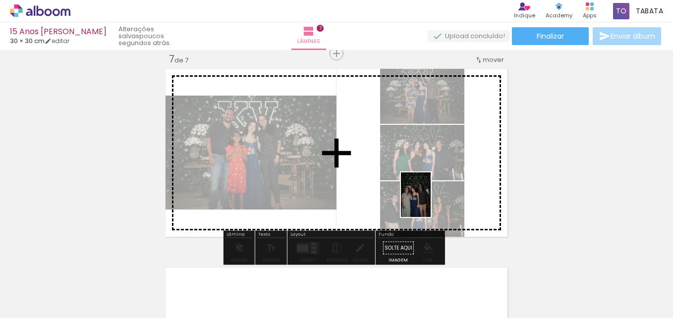
drag, startPoint x: 523, startPoint y: 294, endPoint x: 396, endPoint y: 189, distance: 164.3
click at [396, 189] on quentale-workspace at bounding box center [336, 159] width 673 height 318
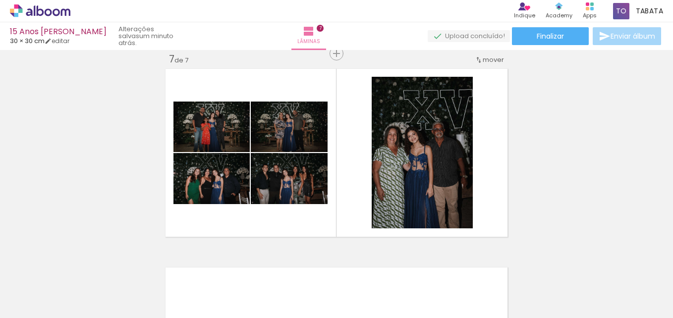
scroll to position [0, 1142]
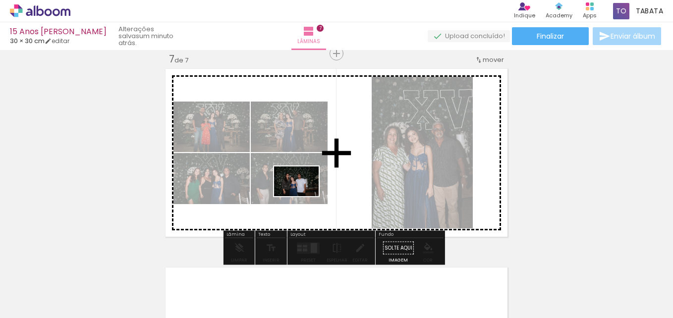
drag, startPoint x: 393, startPoint y: 289, endPoint x: 551, endPoint y: 308, distance: 159.2
click at [303, 196] on quentale-workspace at bounding box center [336, 159] width 673 height 318
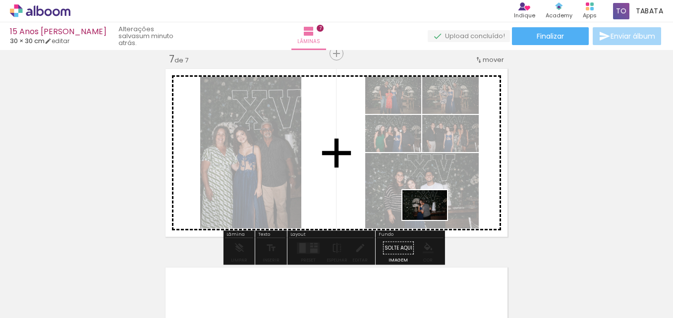
drag, startPoint x: 457, startPoint y: 284, endPoint x: 432, endPoint y: 220, distance: 68.7
click at [432, 220] on quentale-workspace at bounding box center [336, 159] width 673 height 318
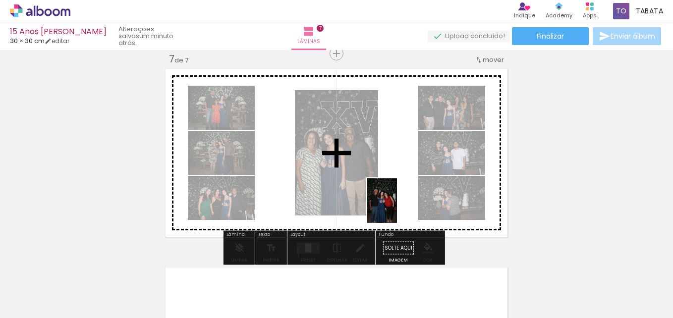
drag, startPoint x: 511, startPoint y: 295, endPoint x: 393, endPoint y: 201, distance: 151.2
click at [393, 201] on quentale-workspace at bounding box center [336, 159] width 673 height 318
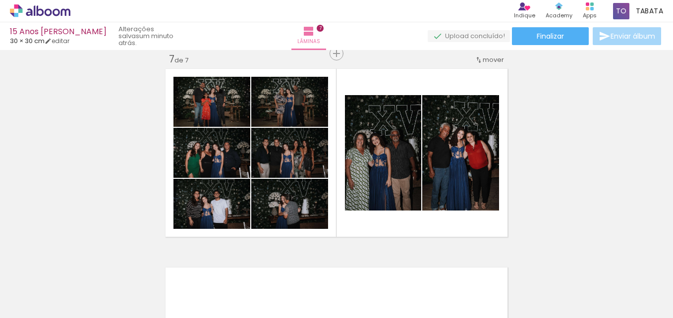
scroll to position [0, 1392]
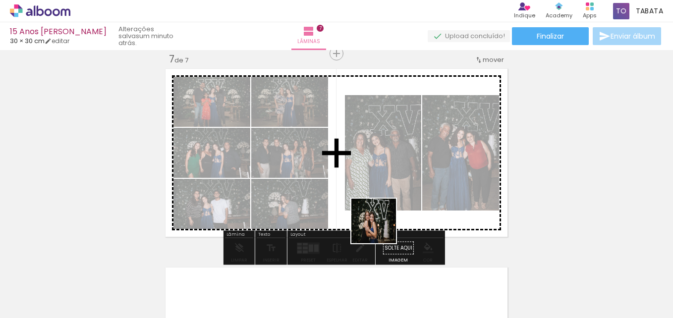
drag, startPoint x: 428, startPoint y: 294, endPoint x: 359, endPoint y: 210, distance: 108.8
click at [359, 210] on quentale-workspace at bounding box center [336, 159] width 673 height 318
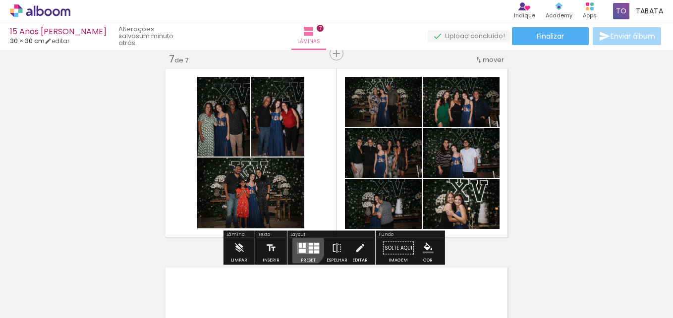
drag, startPoint x: 303, startPoint y: 247, endPoint x: 328, endPoint y: 249, distance: 25.3
click at [304, 247] on quentale-layouter at bounding box center [308, 247] width 23 height 11
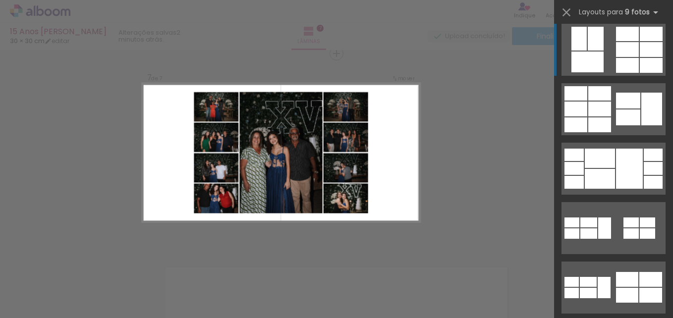
scroll to position [0, 0]
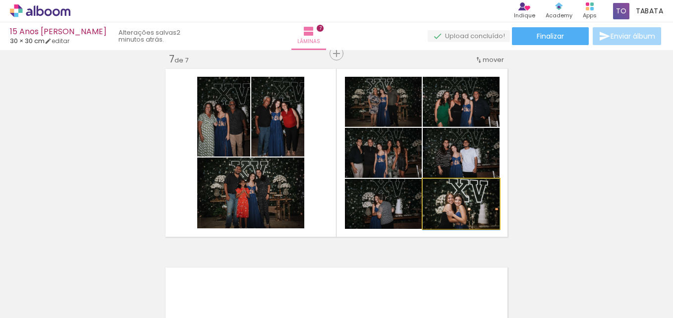
drag, startPoint x: 478, startPoint y: 213, endPoint x: 462, endPoint y: 218, distance: 17.1
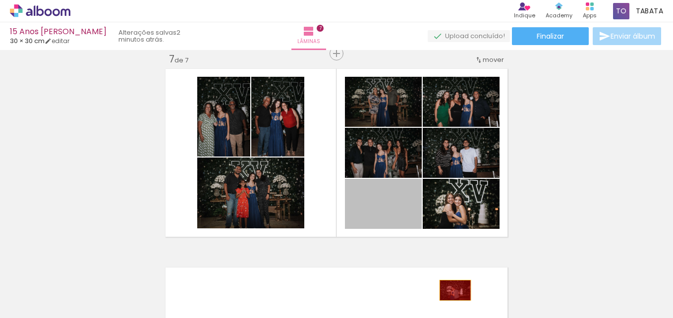
drag, startPoint x: 394, startPoint y: 218, endPoint x: 431, endPoint y: 245, distance: 45.6
click at [451, 286] on quentale-workspace at bounding box center [336, 159] width 673 height 318
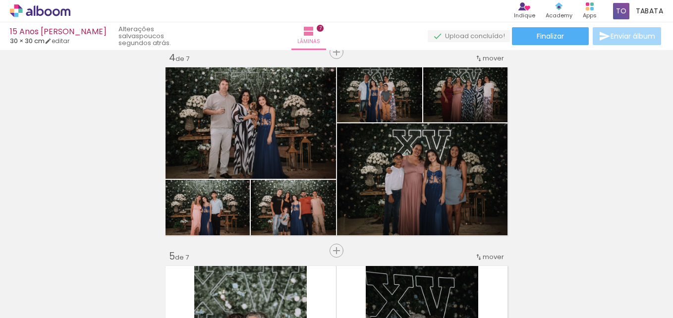
scroll to position [0, 2534]
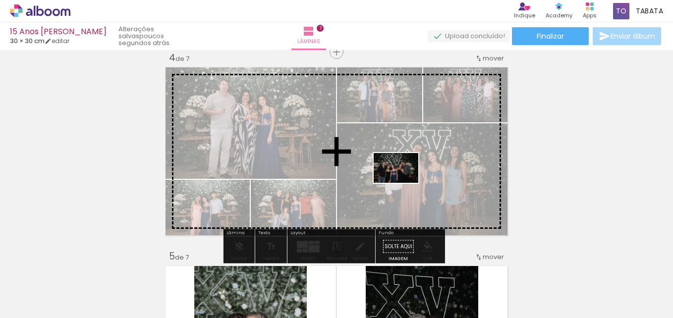
drag, startPoint x: 510, startPoint y: 296, endPoint x: 403, endPoint y: 183, distance: 156.0
click at [403, 183] on quentale-workspace at bounding box center [336, 159] width 673 height 318
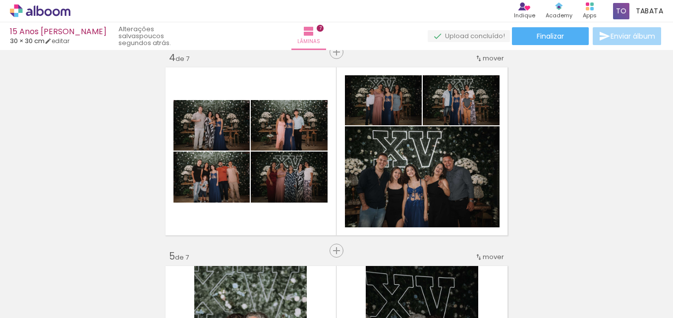
scroll to position [0, 1227]
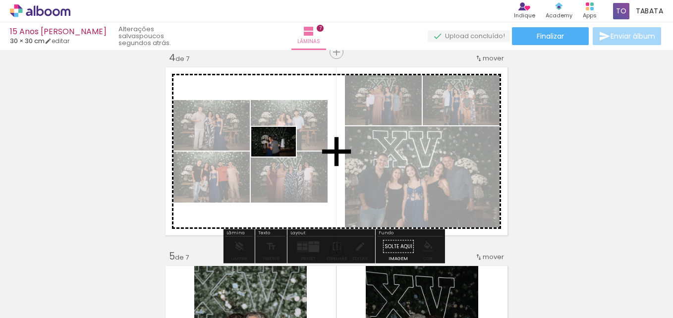
drag, startPoint x: 380, startPoint y: 290, endPoint x: 281, endPoint y: 157, distance: 166.1
click at [281, 157] on quentale-workspace at bounding box center [336, 159] width 673 height 318
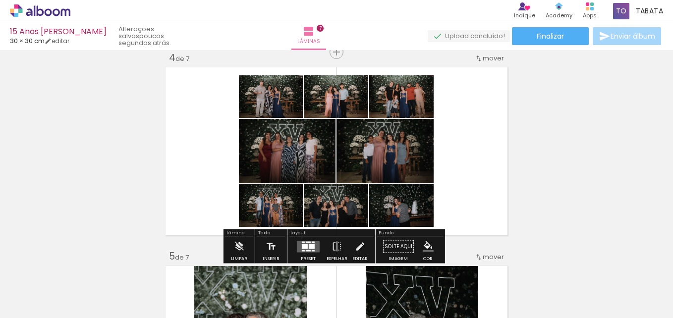
click at [299, 237] on div at bounding box center [308, 247] width 27 height 20
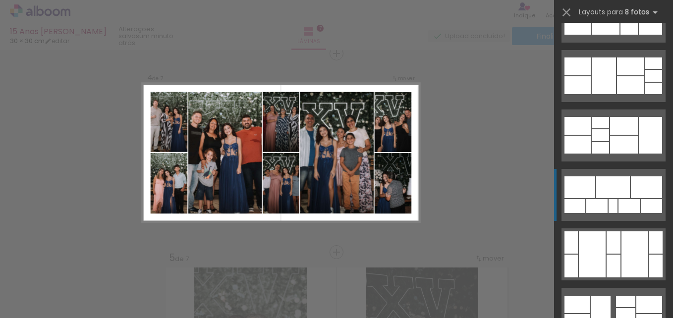
scroll to position [1635, 0]
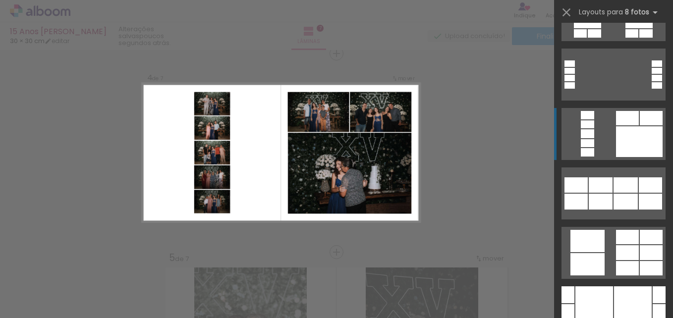
scroll to position [892, 0]
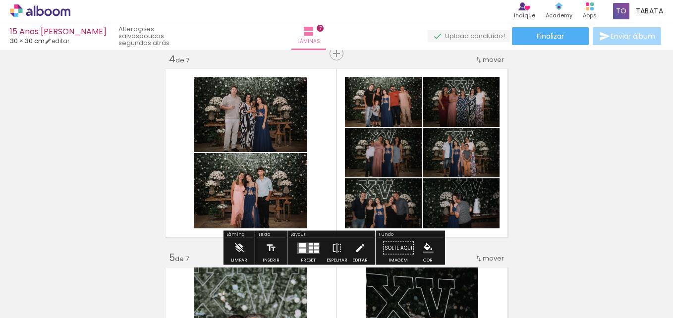
click at [38, 299] on span "Adicionar Fotos" at bounding box center [35, 304] width 30 height 11
click at [0, 0] on input "file" at bounding box center [0, 0] width 0 height 0
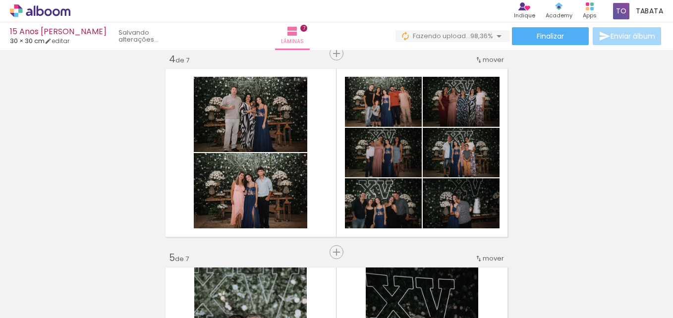
scroll to position [0, 2797]
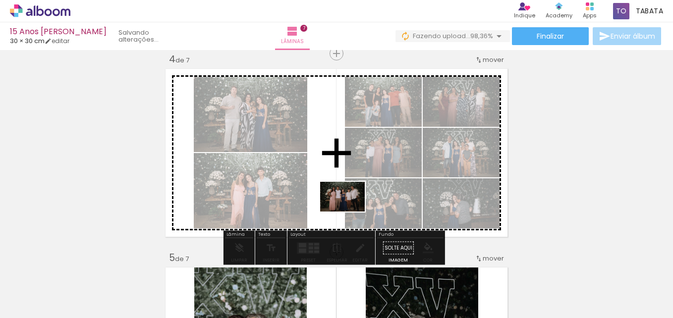
drag, startPoint x: 644, startPoint y: 293, endPoint x: 350, endPoint y: 212, distance: 305.5
click at [350, 212] on quentale-workspace at bounding box center [336, 159] width 673 height 318
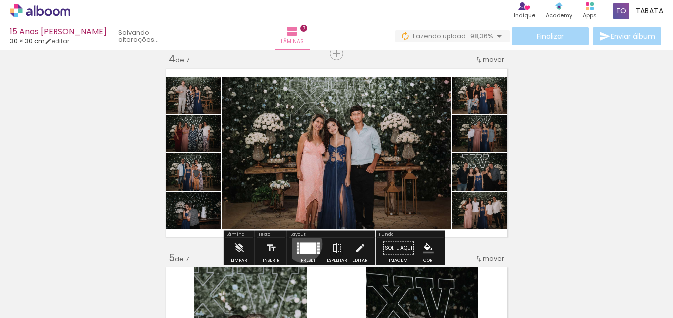
click at [301, 245] on div at bounding box center [308, 247] width 16 height 11
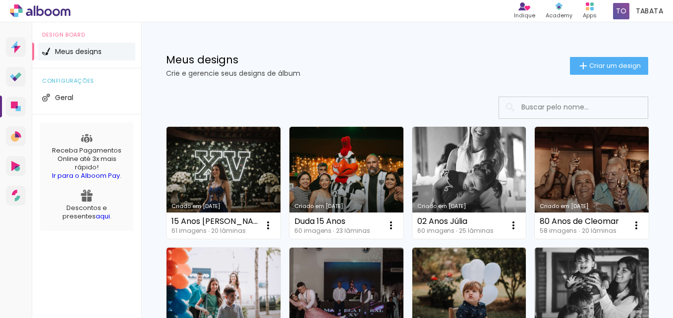
drag, startPoint x: 225, startPoint y: 177, endPoint x: 272, endPoint y: 185, distance: 47.8
click at [225, 177] on link "Criado em [DATE]" at bounding box center [223, 183] width 114 height 112
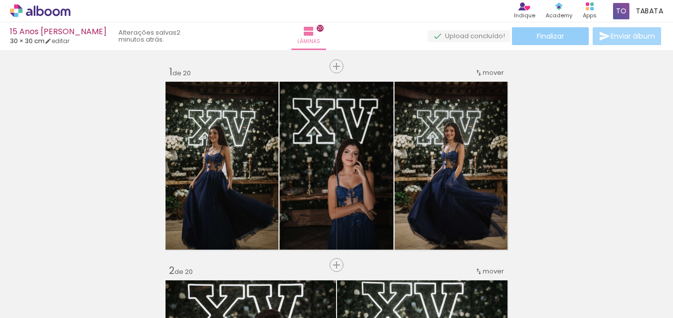
click at [561, 38] on paper-button "Finalizar" at bounding box center [550, 36] width 77 height 18
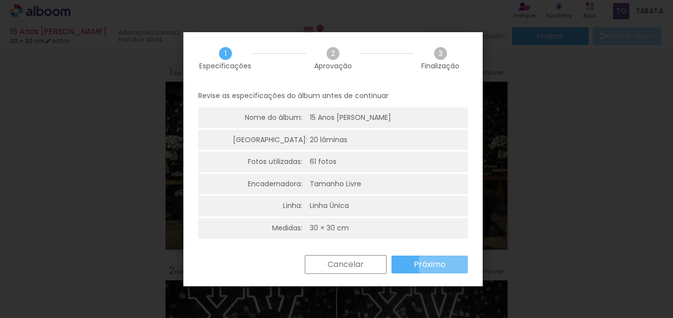
click at [449, 264] on paper-button "Próximo" at bounding box center [429, 265] width 76 height 18
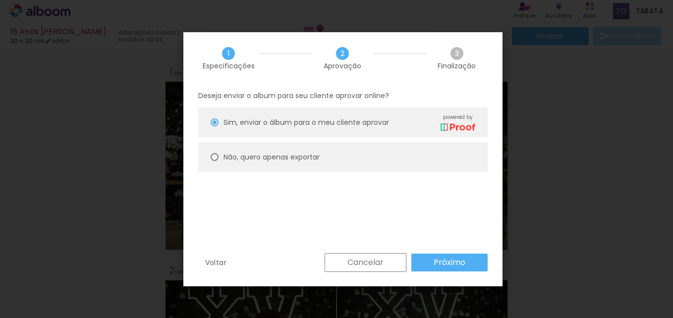
drag, startPoint x: 367, startPoint y: 158, endPoint x: 399, endPoint y: 214, distance: 64.8
click at [367, 159] on paper-radio-button "Não, quero apenas exportar" at bounding box center [342, 157] width 289 height 30
type paper-radio-button "on"
click at [0, 0] on slot "Próximo" at bounding box center [0, 0] width 0 height 0
type input "Alta, 300 DPI"
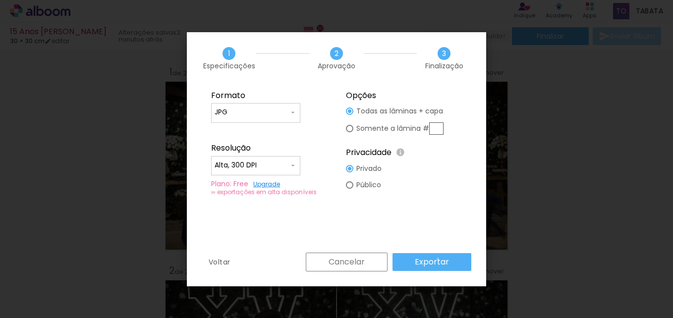
click at [0, 0] on slot "Exportar" at bounding box center [0, 0] width 0 height 0
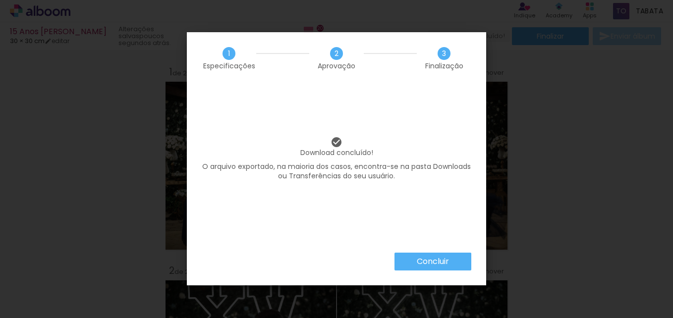
click at [105, 85] on iron-overlay-backdrop at bounding box center [336, 159] width 673 height 318
drag, startPoint x: 93, startPoint y: 96, endPoint x: 111, endPoint y: 101, distance: 19.6
click at [93, 97] on iron-overlay-backdrop at bounding box center [336, 159] width 673 height 318
drag, startPoint x: 436, startPoint y: 263, endPoint x: 464, endPoint y: 243, distance: 34.2
click at [0, 0] on slot "Concluir" at bounding box center [0, 0] width 0 height 0
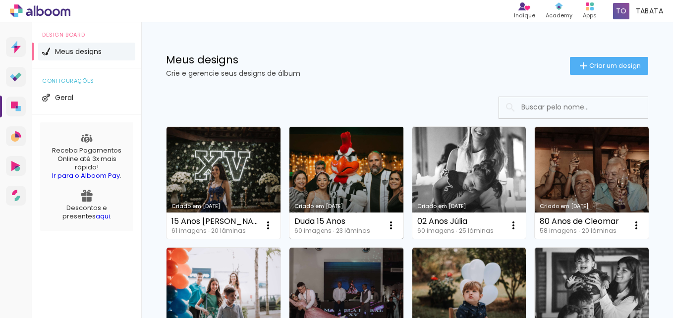
click at [370, 161] on link "Criado em [DATE]" at bounding box center [346, 183] width 114 height 112
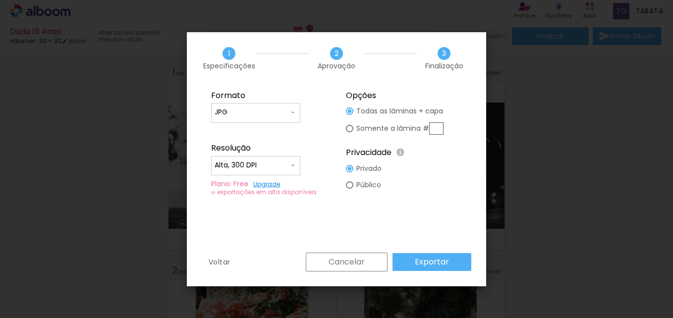
click at [0, 0] on slot "Exportar" at bounding box center [0, 0] width 0 height 0
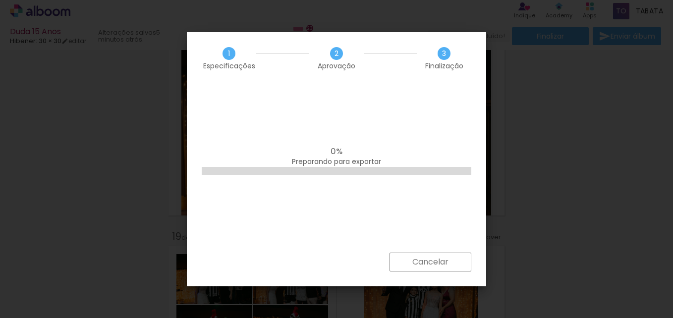
scroll to position [0, 2840]
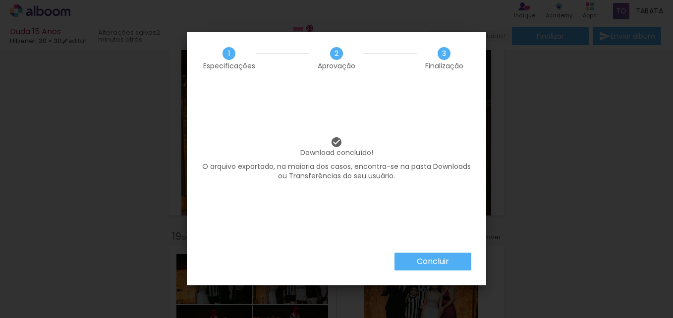
scroll to position [0, 2840]
click at [0, 0] on slot "Concluir" at bounding box center [0, 0] width 0 height 0
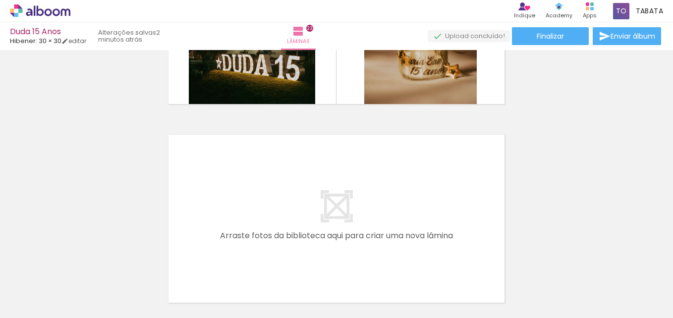
scroll to position [4601, 0]
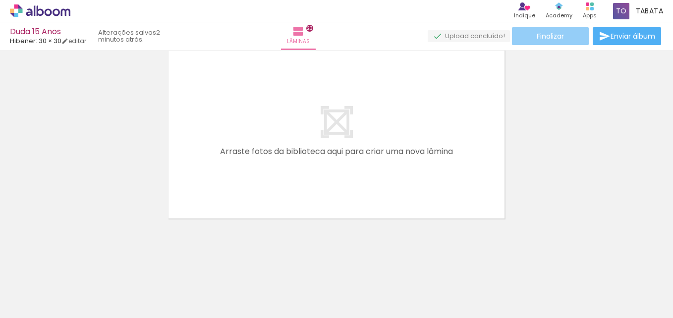
click at [554, 38] on span "Finalizar" at bounding box center [550, 36] width 27 height 7
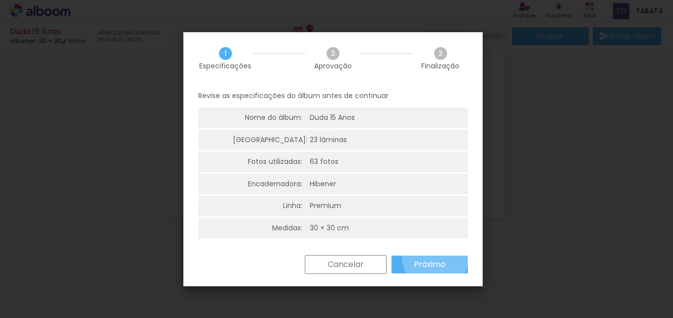
click at [435, 258] on paper-button "Próximo" at bounding box center [429, 265] width 76 height 18
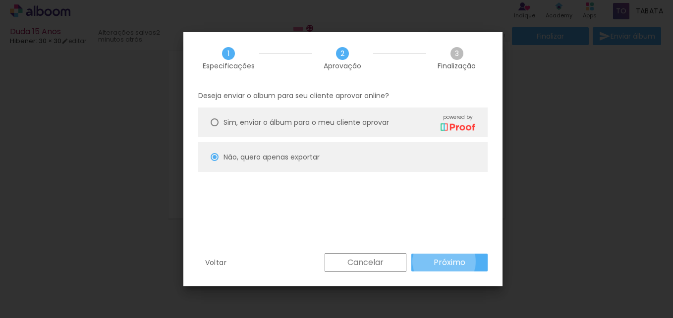
drag, startPoint x: 444, startPoint y: 260, endPoint x: 475, endPoint y: 260, distance: 31.2
click at [0, 0] on slot "Próximo" at bounding box center [0, 0] width 0 height 0
type input "Alta, 300 DPI"
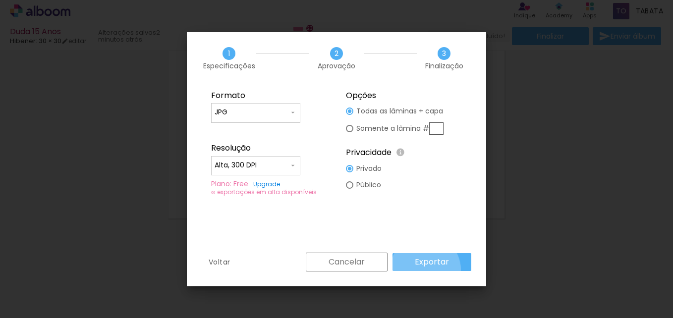
click at [427, 271] on div "Cancelar Exportar" at bounding box center [386, 262] width 170 height 19
click at [0, 0] on slot "Exportar" at bounding box center [0, 0] width 0 height 0
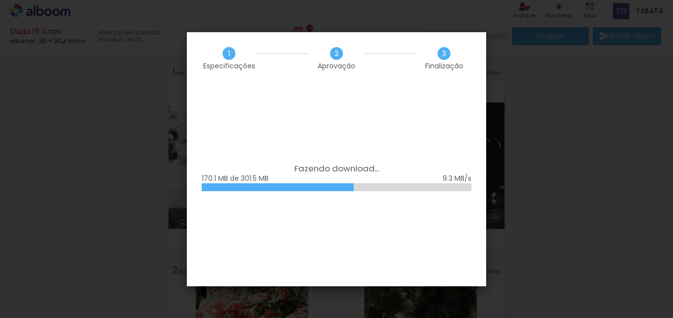
scroll to position [0, 2840]
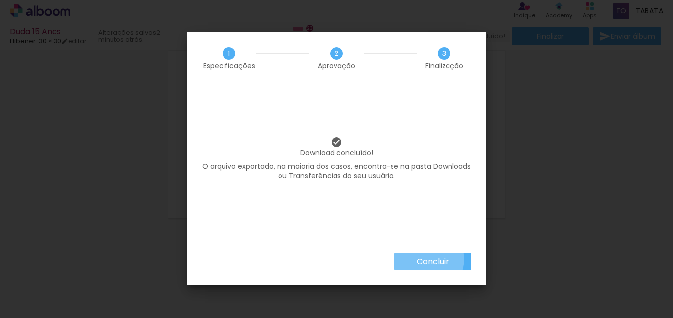
click at [0, 0] on slot "Concluir" at bounding box center [0, 0] width 0 height 0
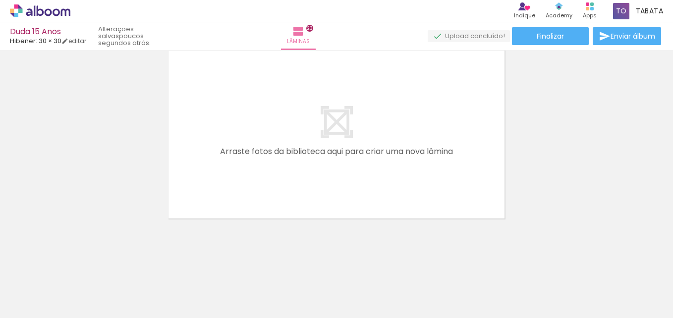
scroll to position [0, 2840]
